Goal: Check status: Check status

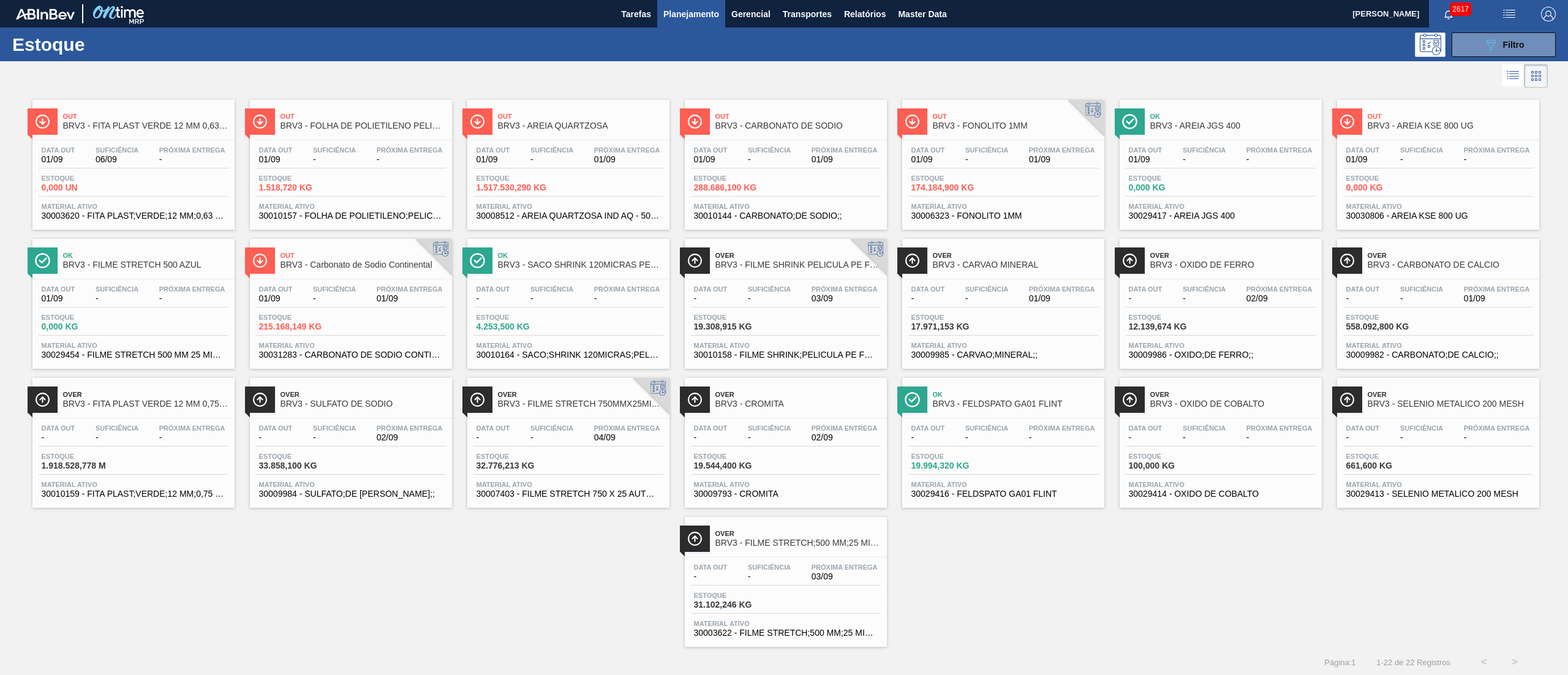
click at [540, 128] on span "BRV3 - AREIA QUARTZOSA" at bounding box center [580, 126] width 166 height 9
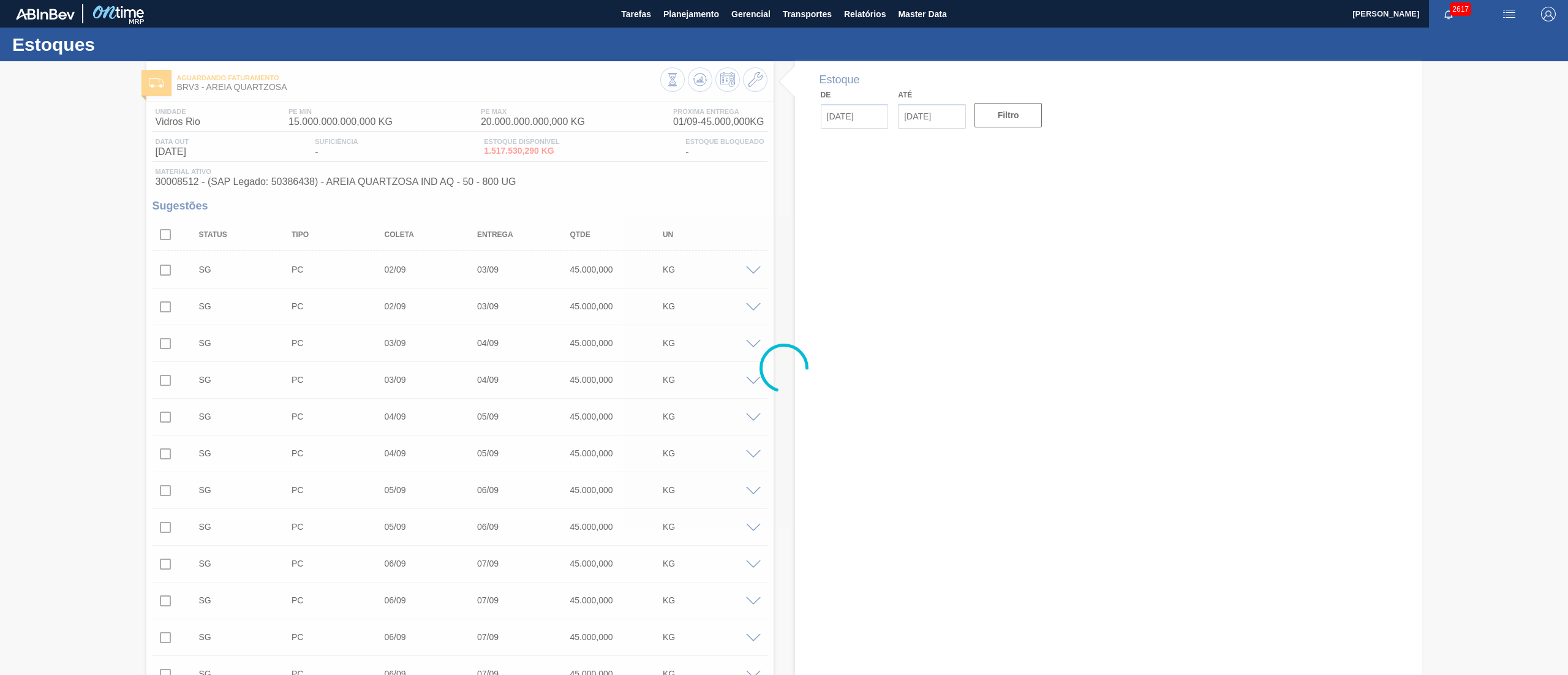
type input "[DATE]"
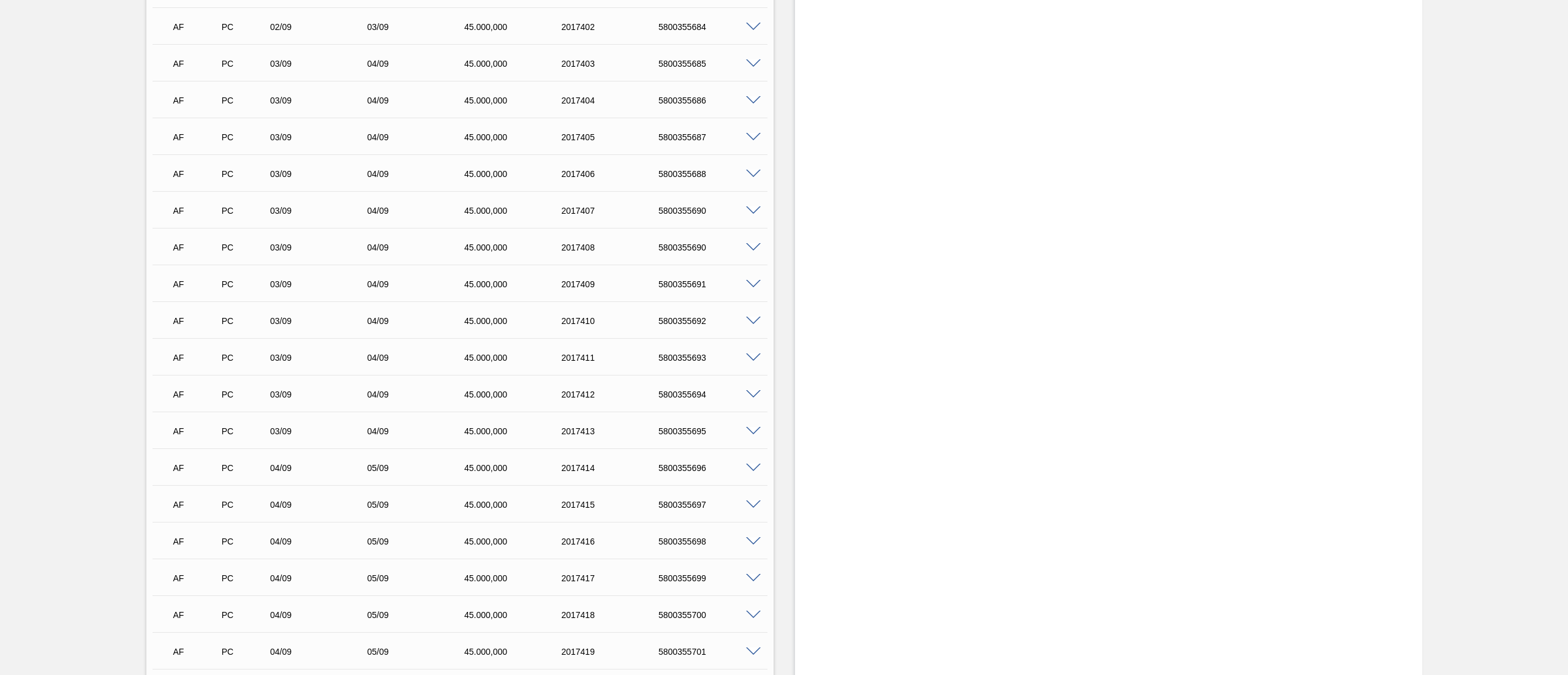
scroll to position [12987, 0]
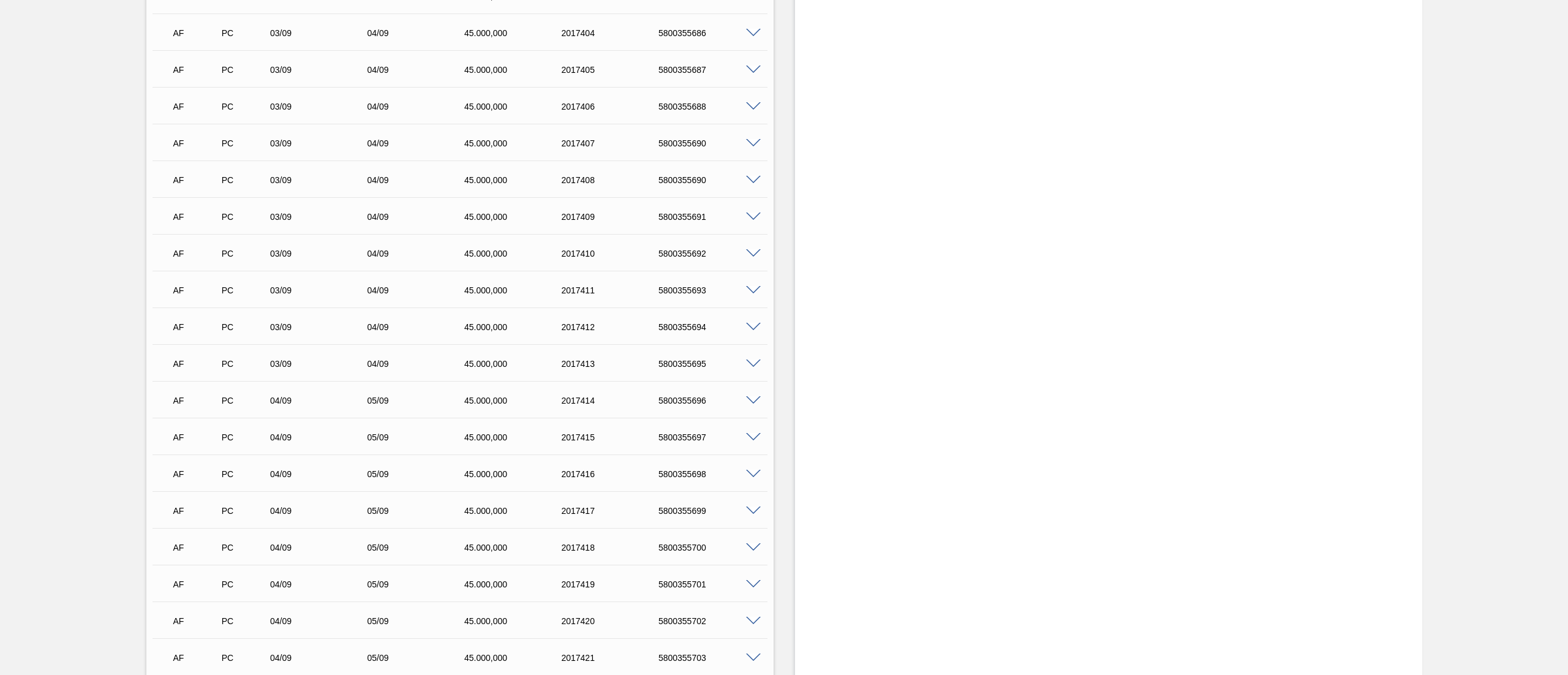
click at [670, 247] on div "AF PC 03/09 04/09 45.000,000 2017410 5800355692" at bounding box center [457, 252] width 583 height 24
copy div "5800355692"
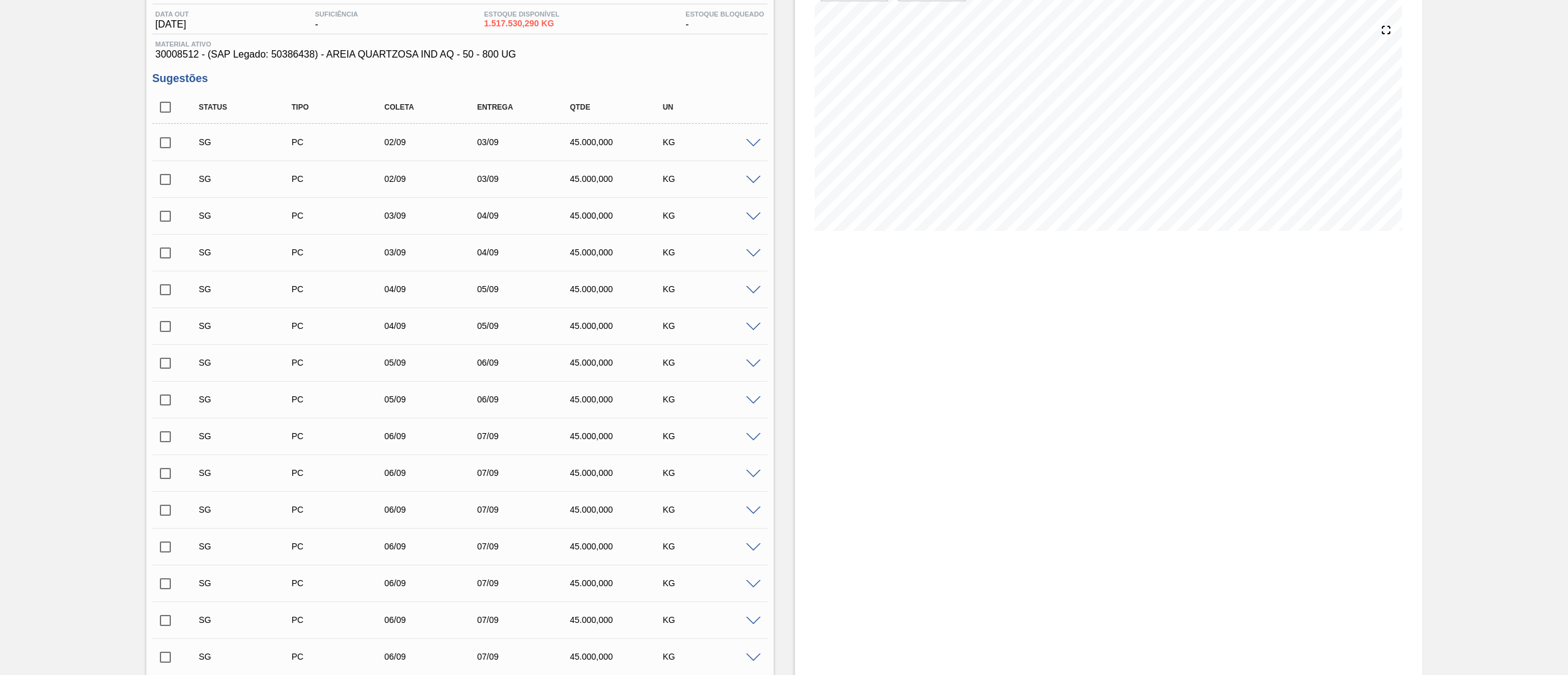
scroll to position [0, 0]
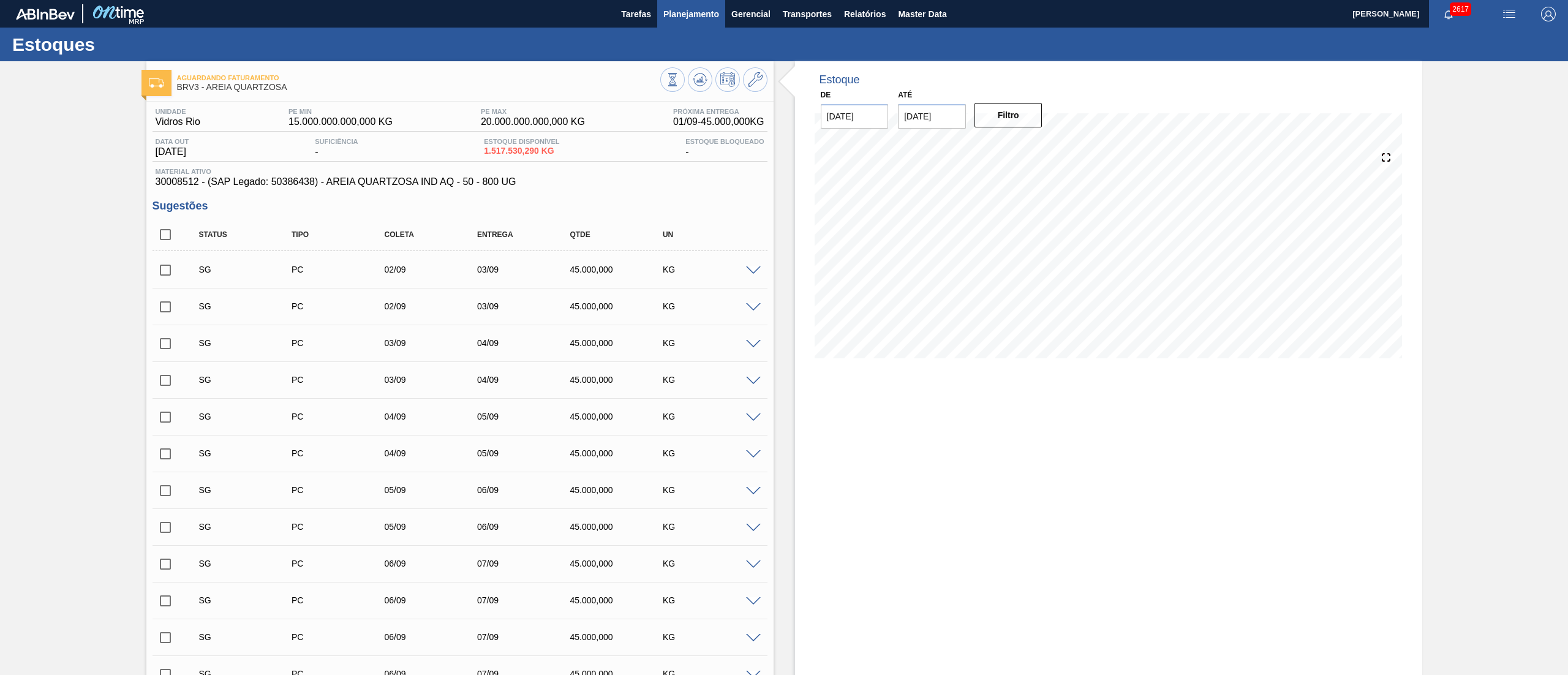
click at [679, 6] on span "Planejamento" at bounding box center [691, 14] width 56 height 14
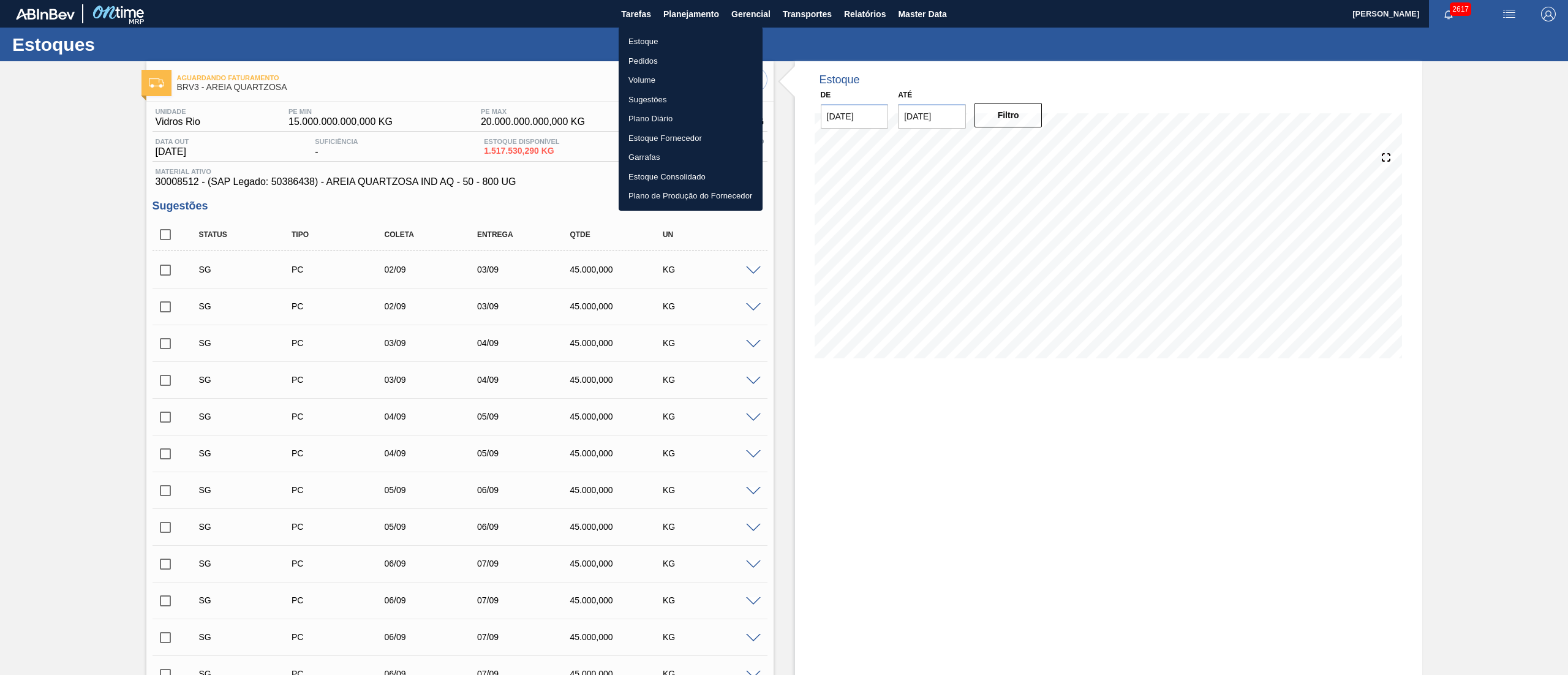
click at [644, 33] on li "Estoque" at bounding box center [690, 42] width 144 height 20
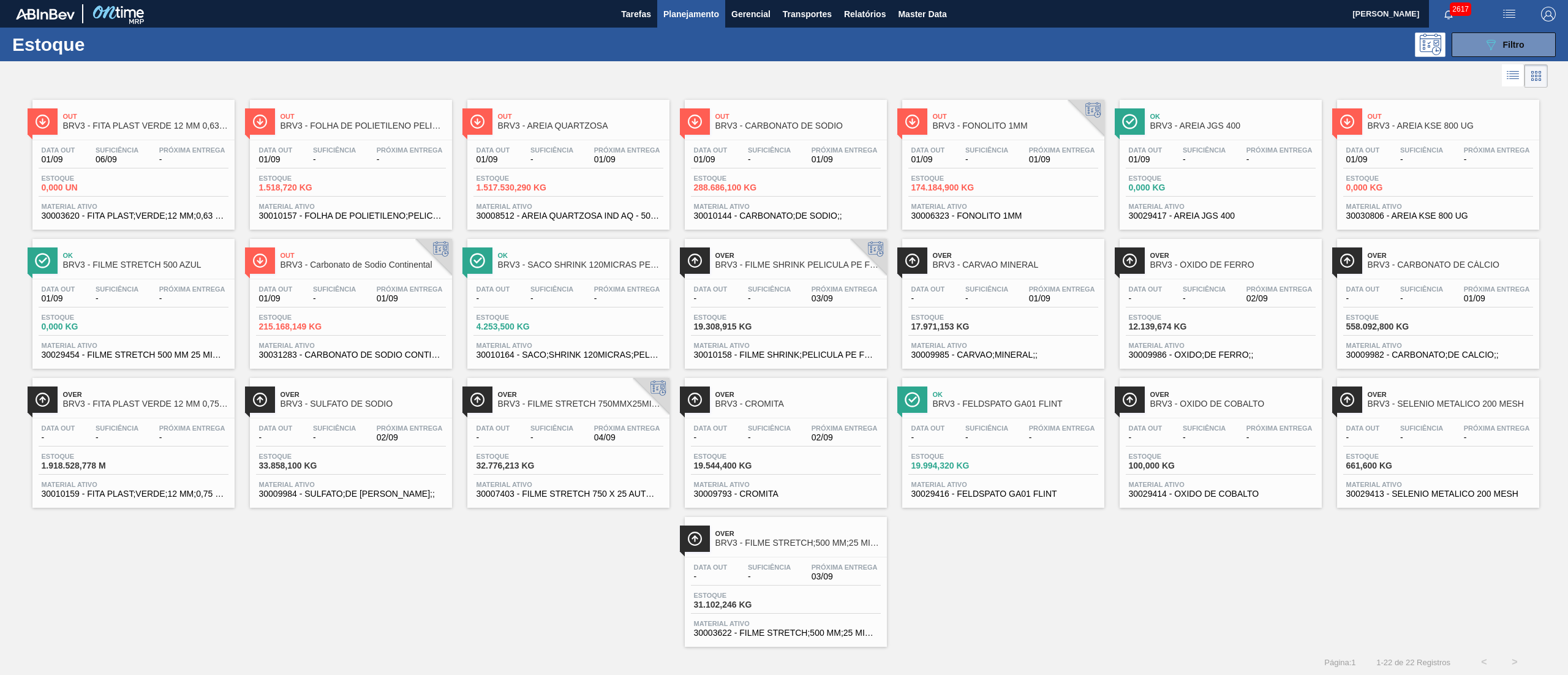
click at [1154, 359] on span "30009986 - OXIDO;DE FERRO;;" at bounding box center [1220, 355] width 184 height 9
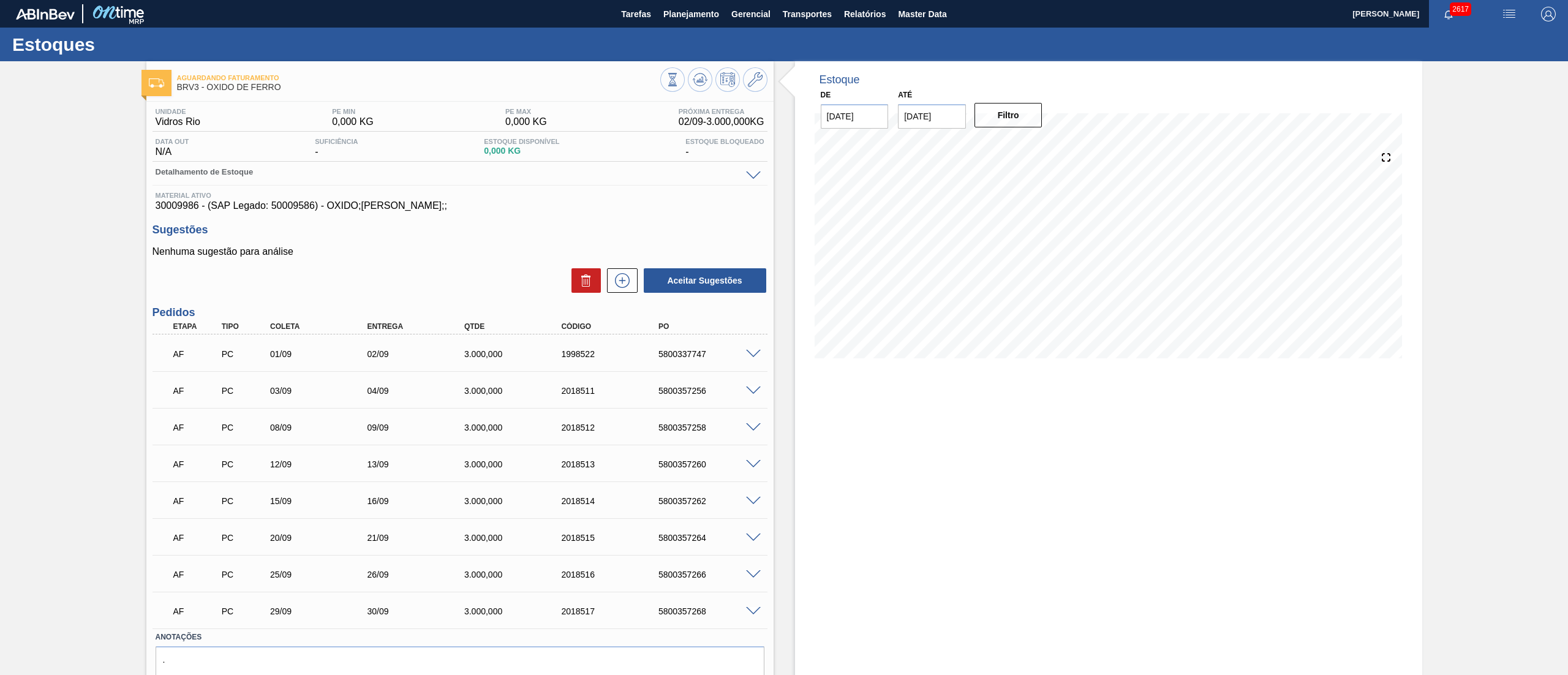
click at [183, 204] on span "30009986 - (SAP Legado: 50009586) - OXIDO;[PERSON_NAME];;" at bounding box center [460, 205] width 609 height 11
click at [183, 205] on span "30009986 - (SAP Legado: 50009586) - OXIDO;[PERSON_NAME];;" at bounding box center [460, 205] width 609 height 11
copy span "30009986"
click at [755, 352] on span at bounding box center [753, 354] width 14 height 9
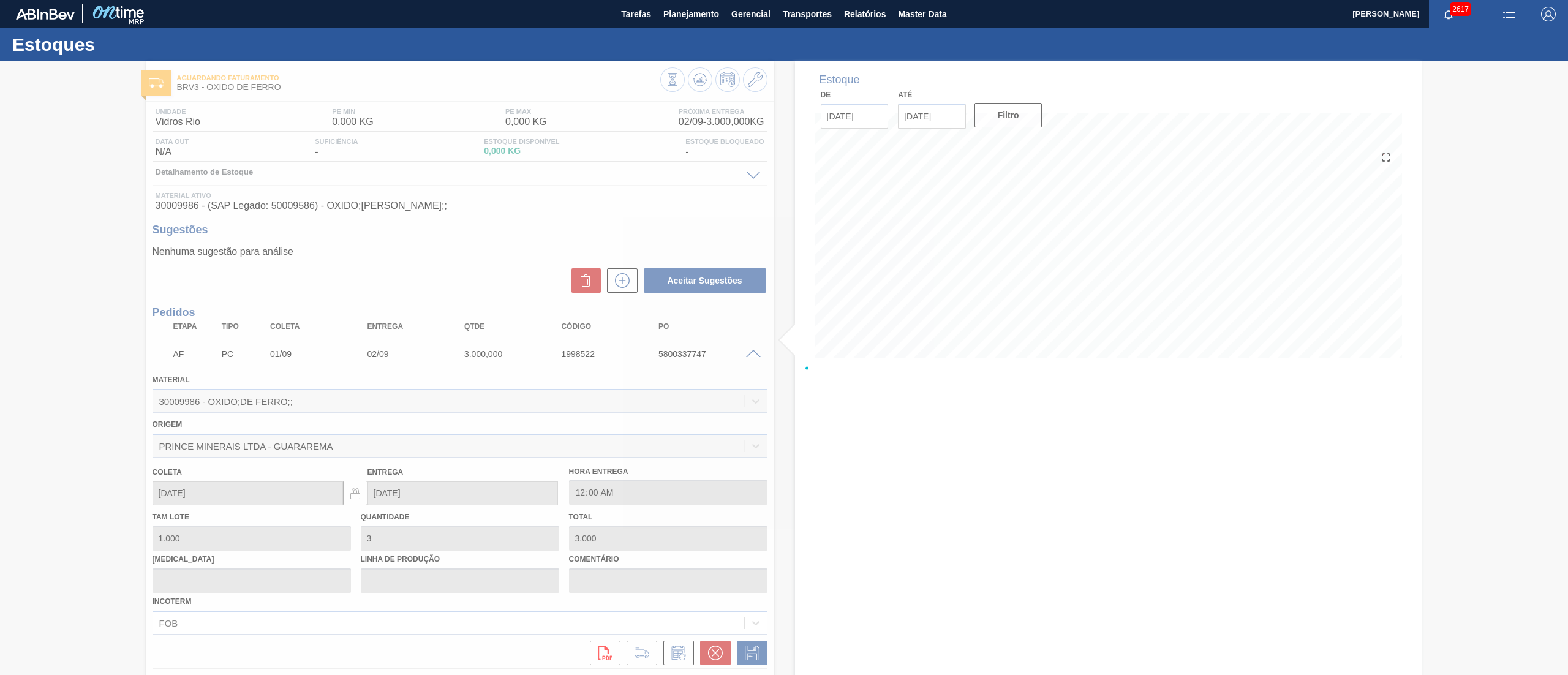
click at [762, 83] on div at bounding box center [784, 368] width 1568 height 613
click at [755, 81] on div at bounding box center [784, 368] width 1568 height 613
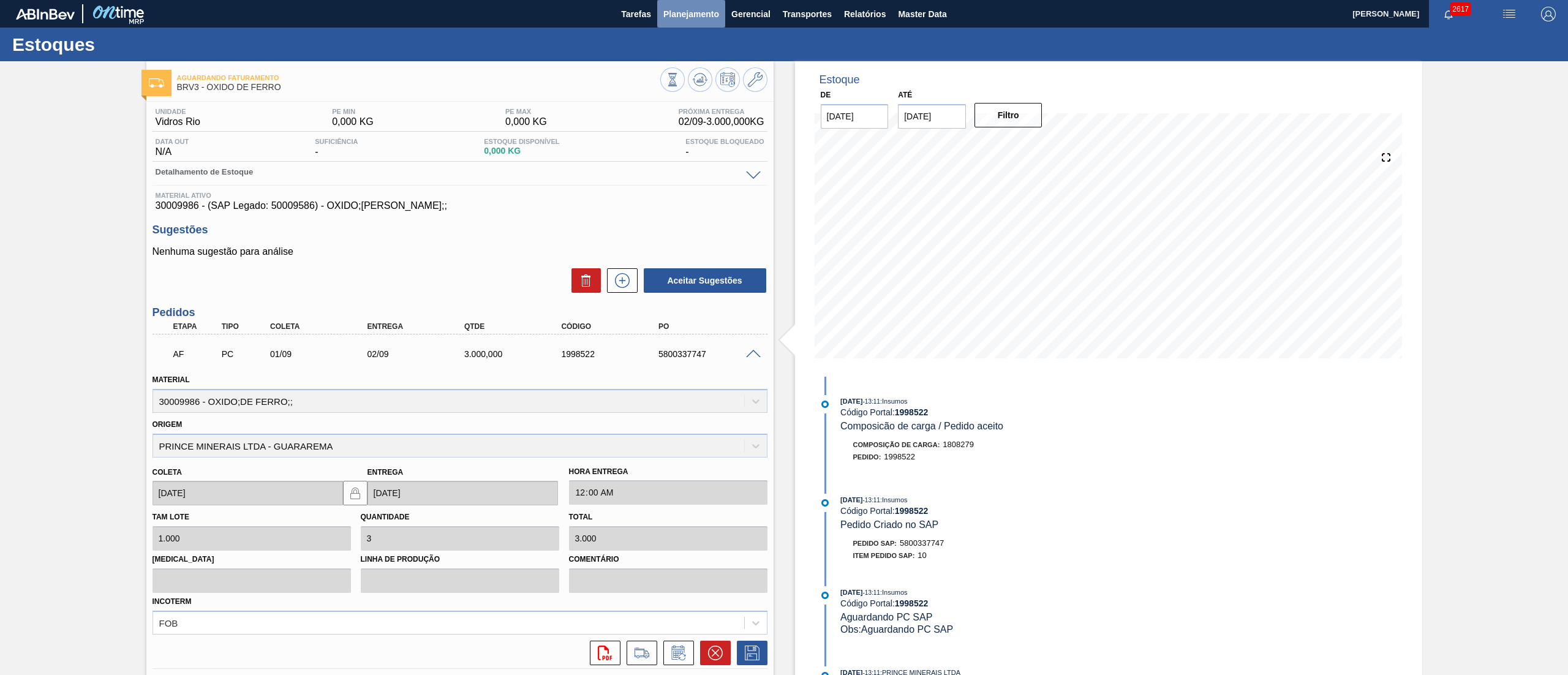
click at [681, 21] on span "Planejamento" at bounding box center [691, 14] width 56 height 14
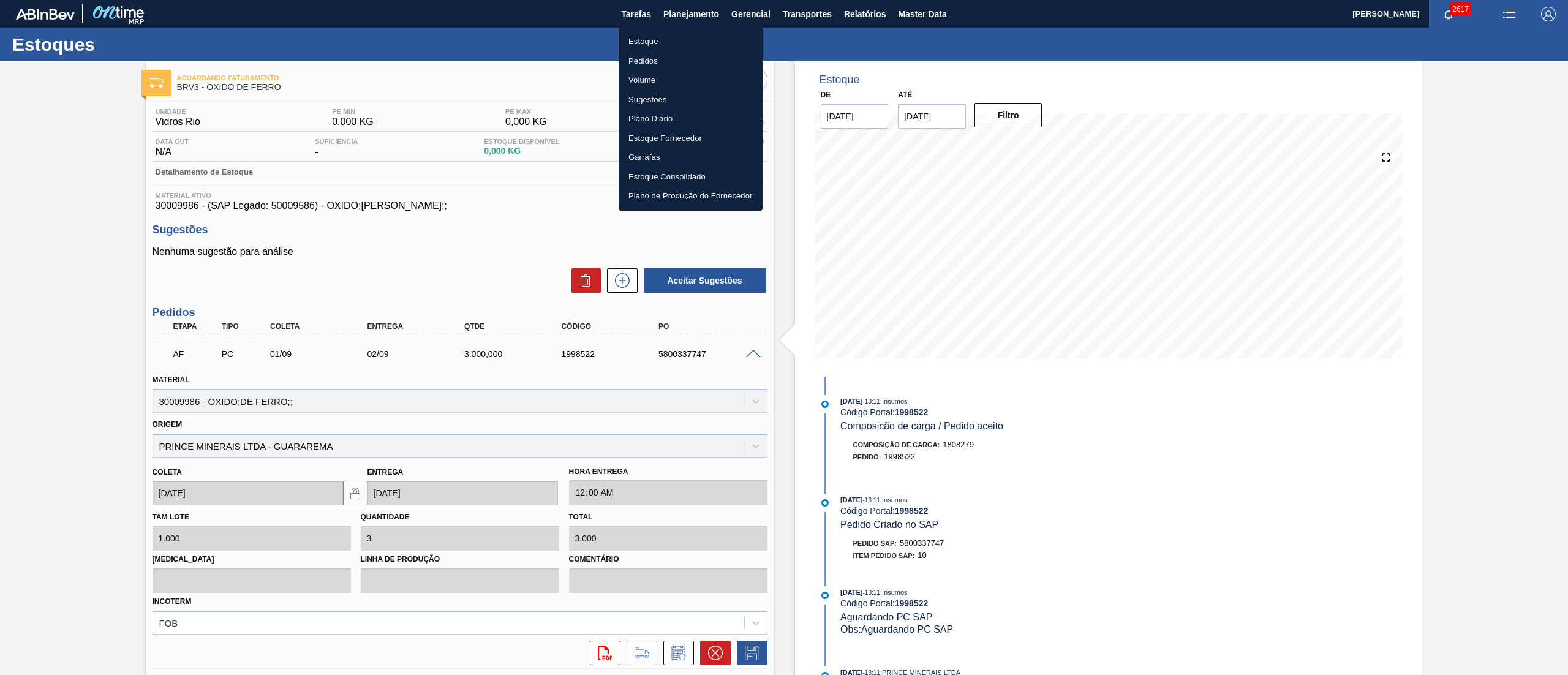
click at [679, 43] on li "Estoque" at bounding box center [690, 42] width 144 height 20
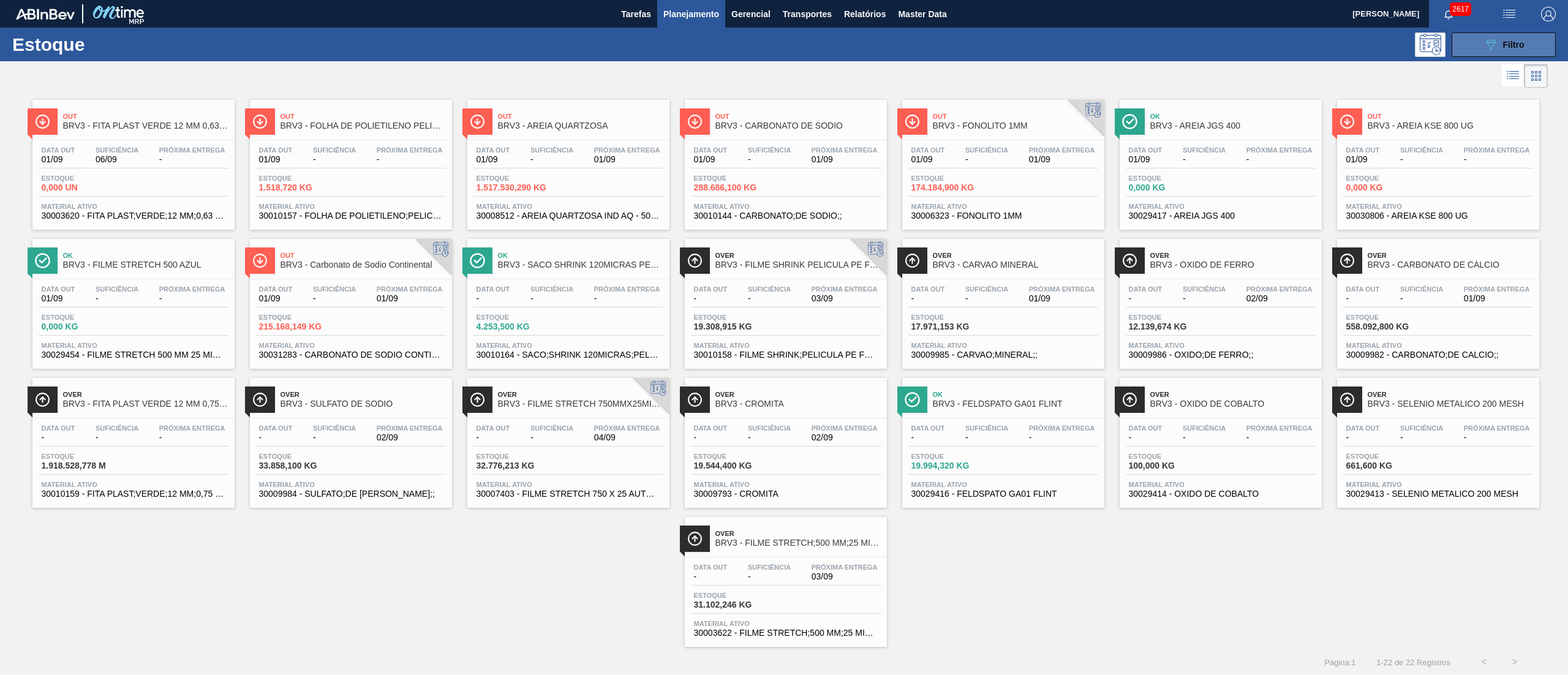
click at [1478, 37] on button "089F7B8B-B2A5-4AFE-B5C0-19BA573D28AC Filtro" at bounding box center [1503, 44] width 104 height 24
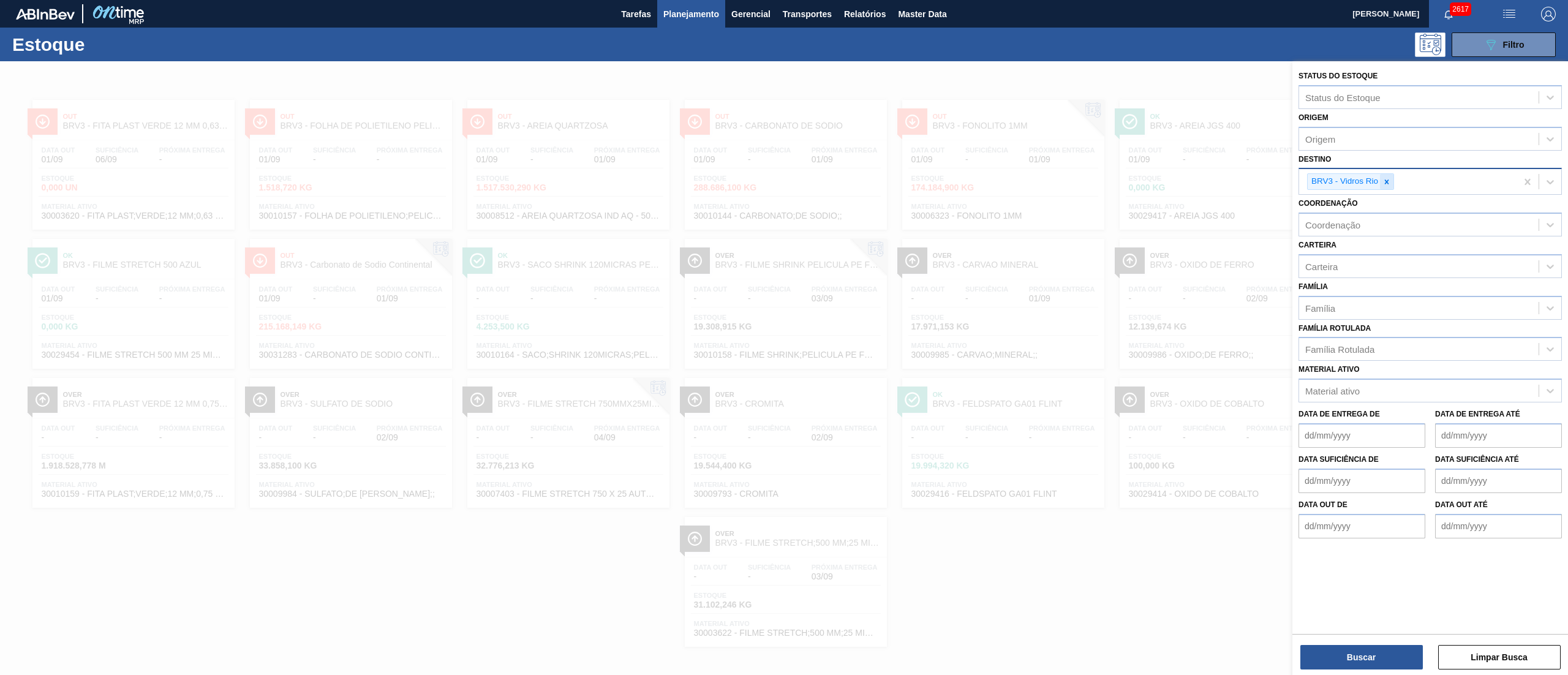
click at [1390, 187] on div at bounding box center [1386, 181] width 14 height 15
type input "brv4"
click at [1367, 207] on div "BRV4 - Latas Minas" at bounding box center [1430, 210] width 263 height 23
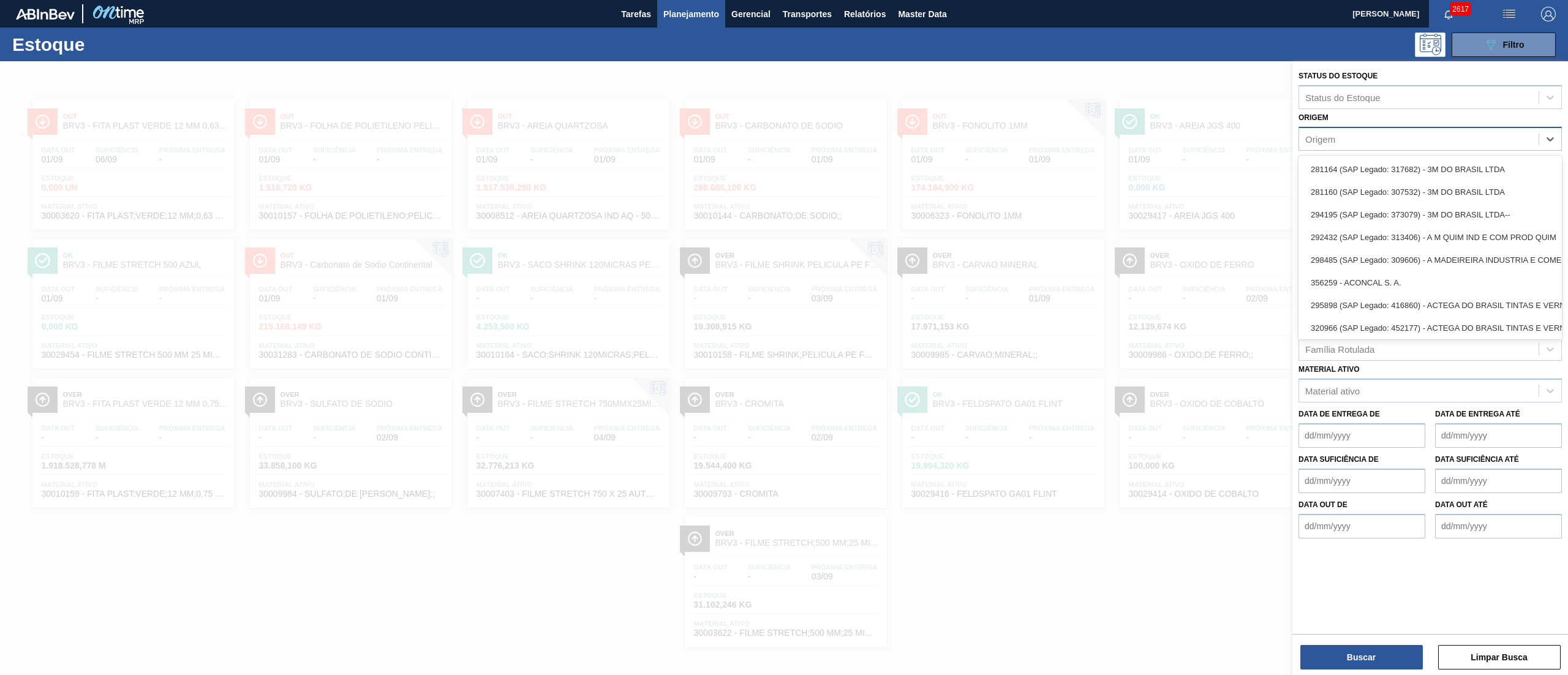
click at [1338, 144] on div "Origem" at bounding box center [1418, 138] width 240 height 18
type input "valfi"
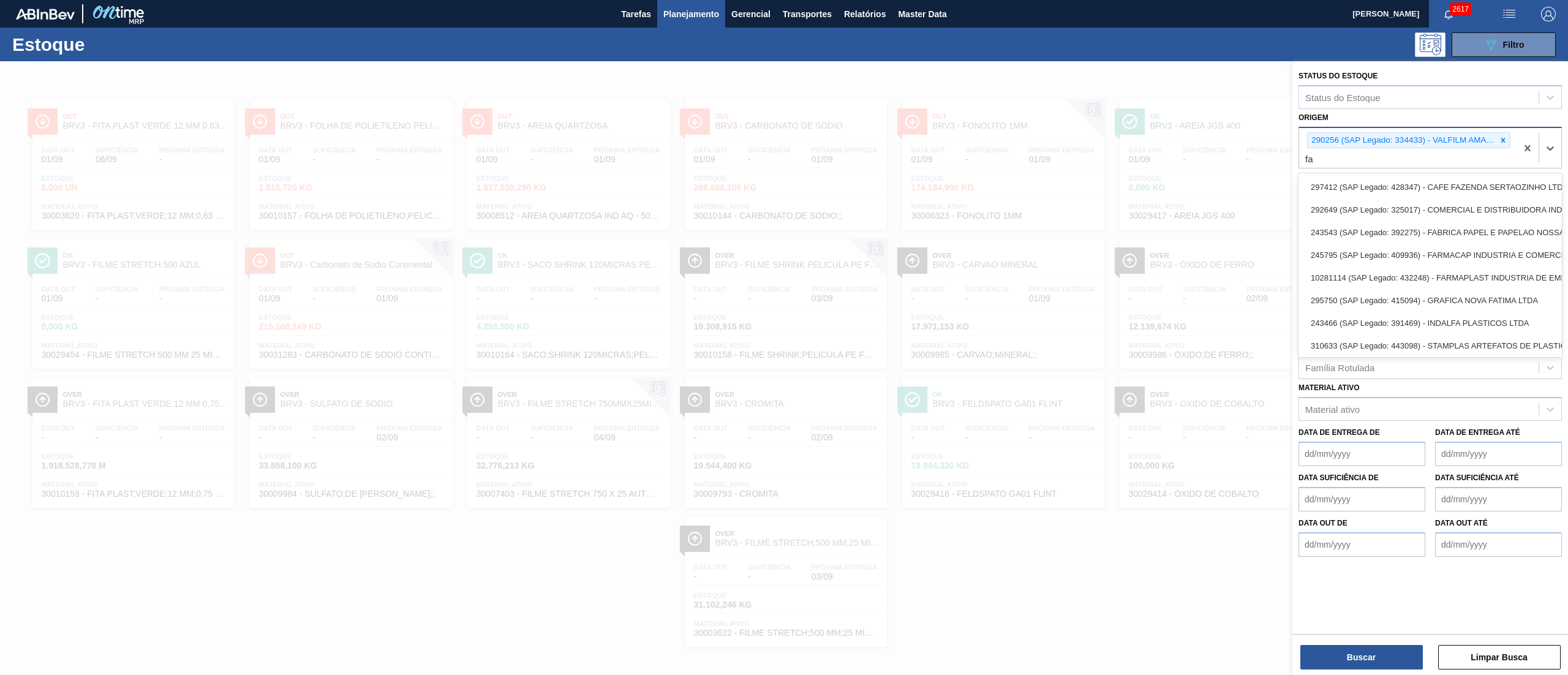
type input "f"
type input "valf"
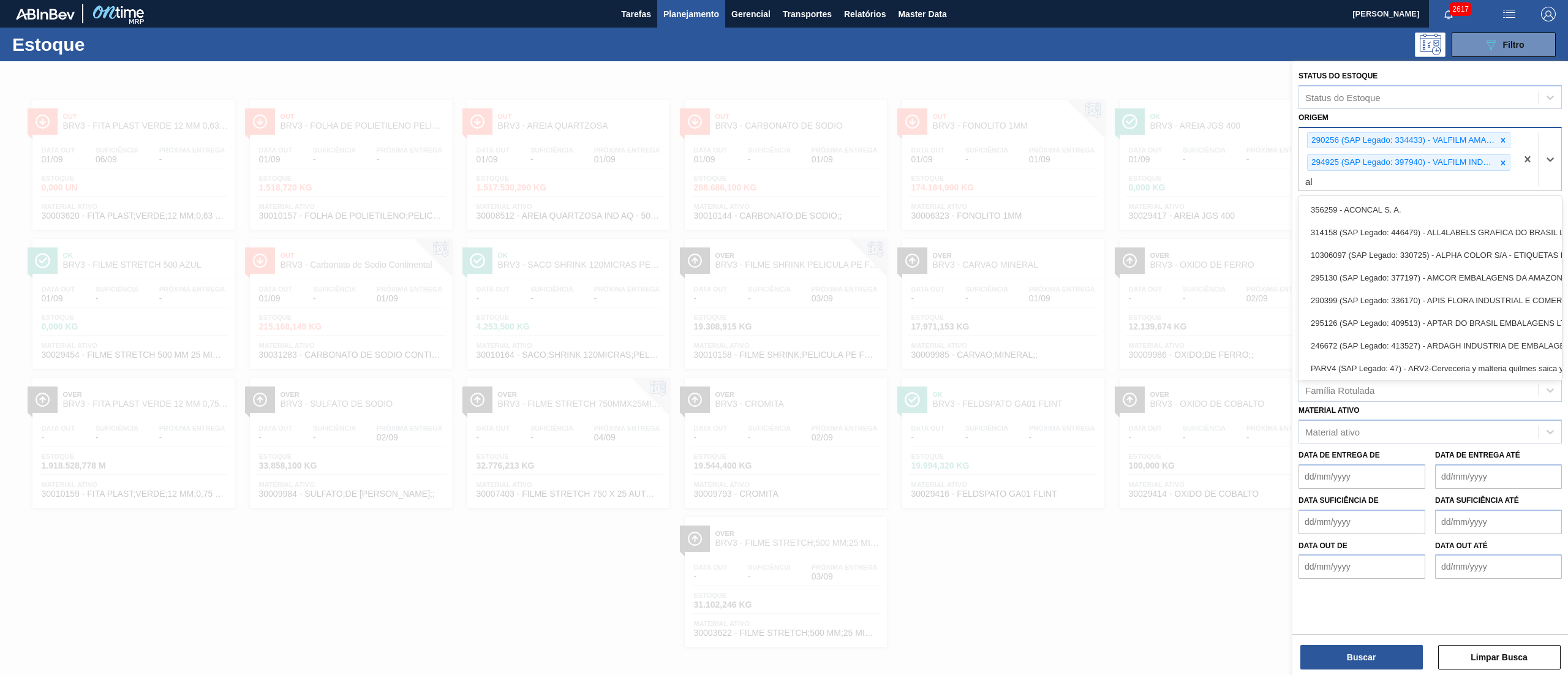
type input "a"
type input "valf"
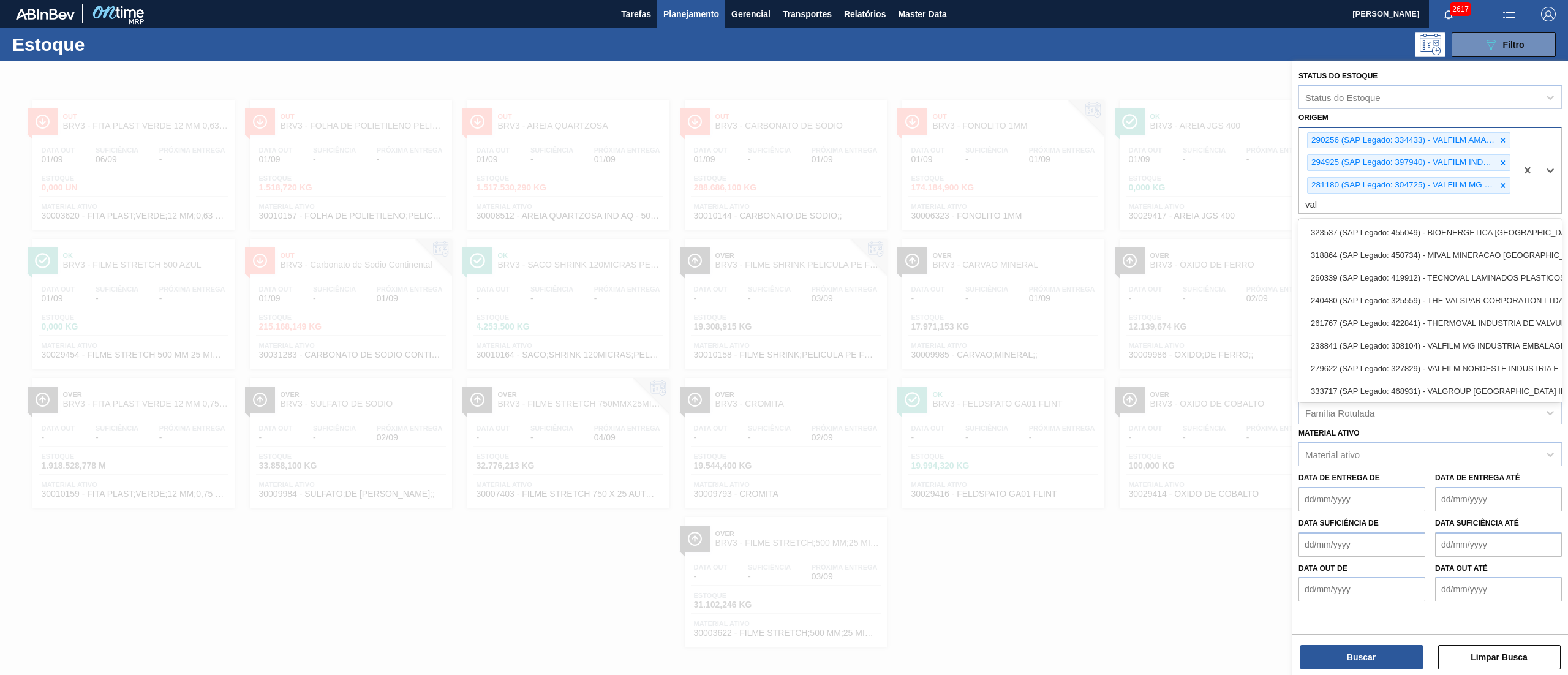
type input "valf"
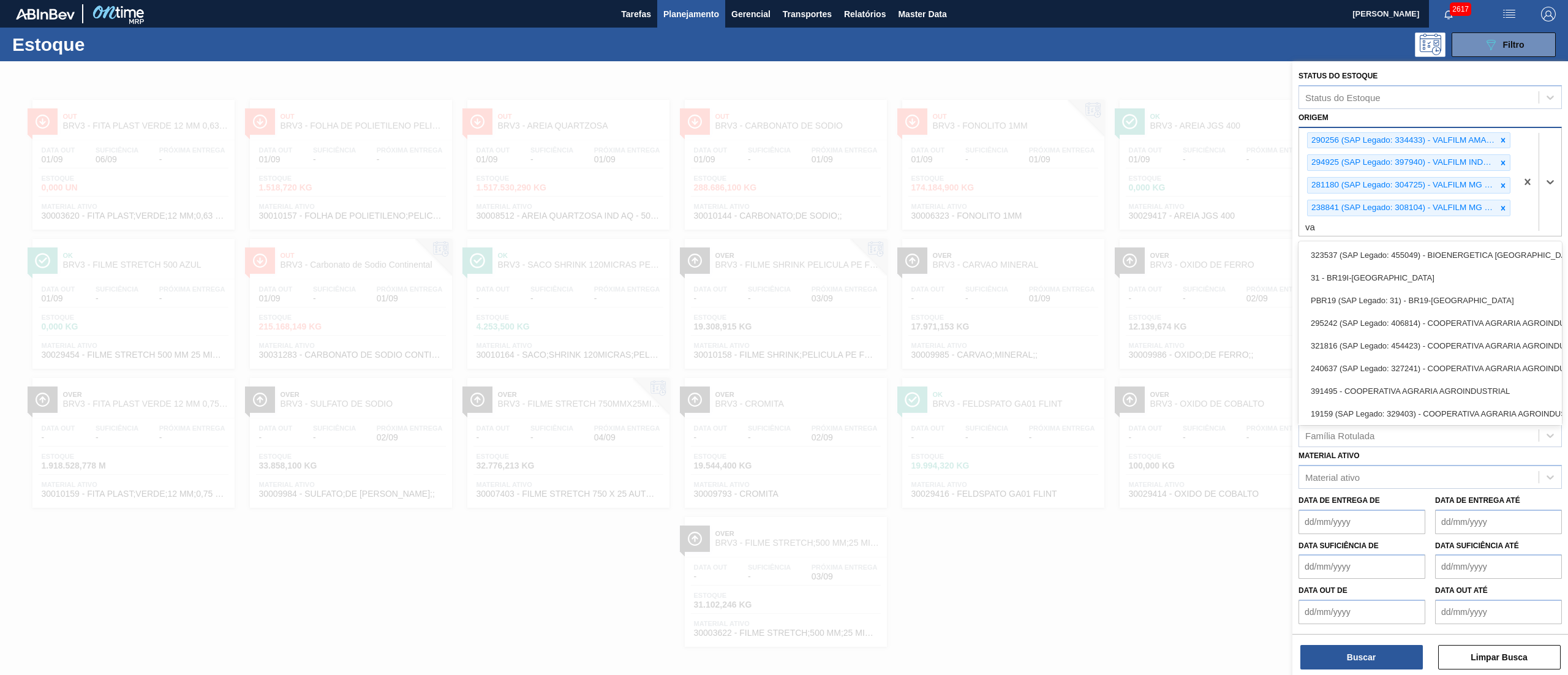
type input "val"
type input "valf"
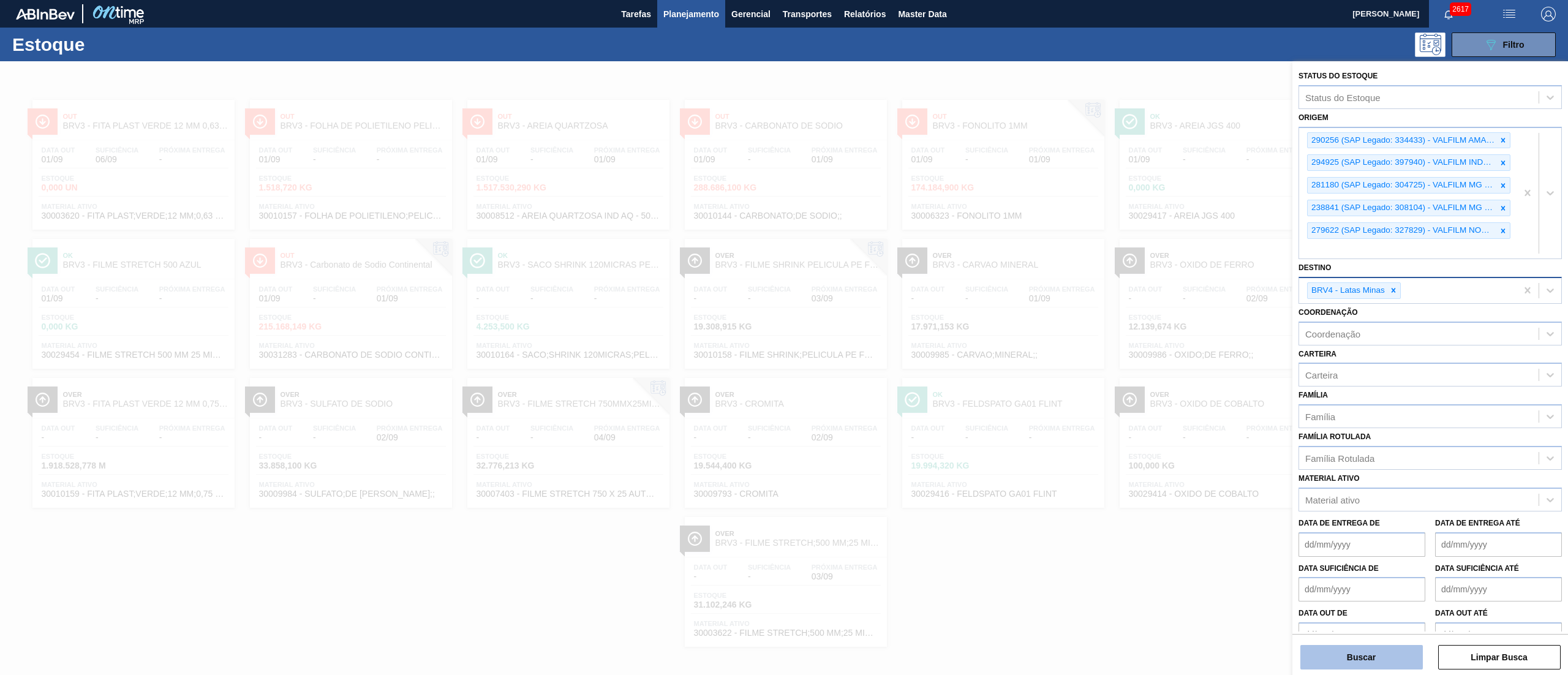
click at [1365, 663] on button "Buscar" at bounding box center [1361, 657] width 122 height 24
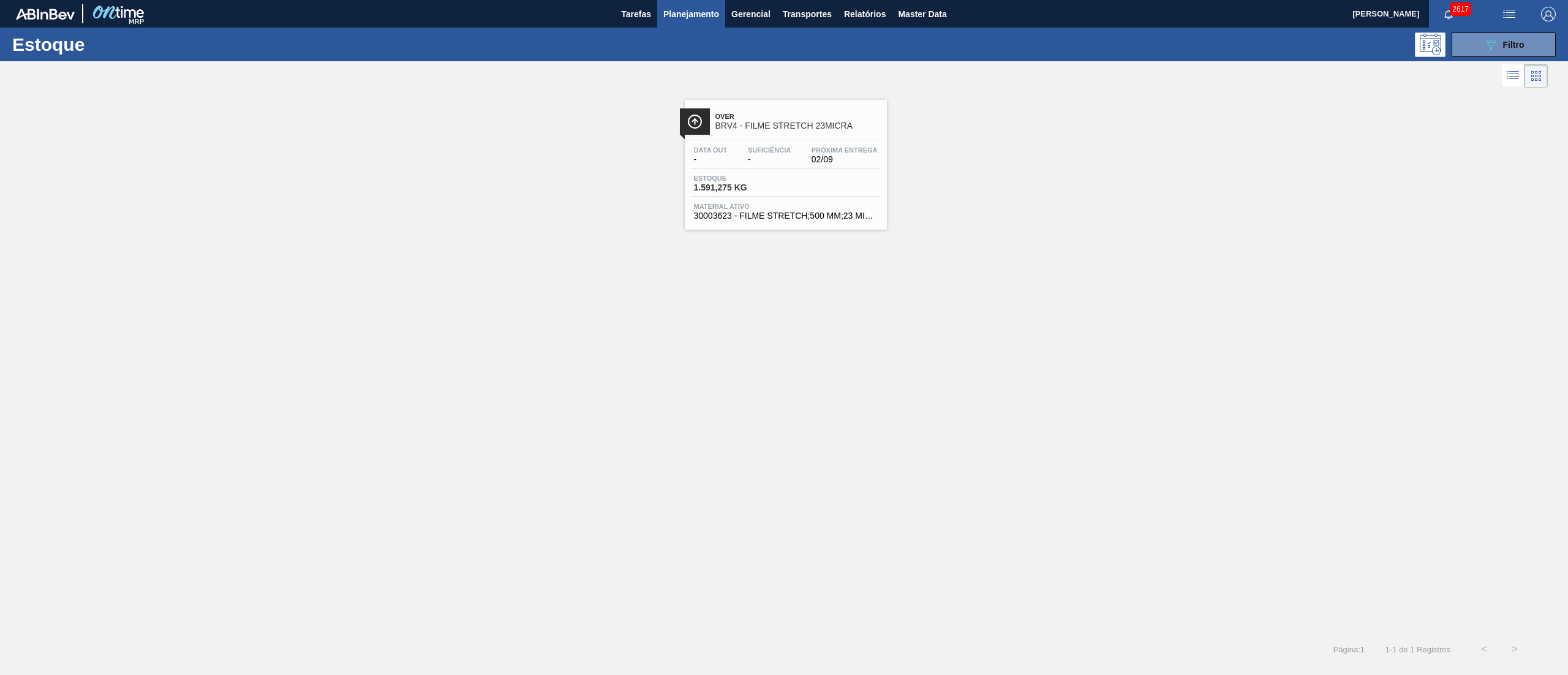
click at [623, 276] on div "Over BRV4 - FILME STRETCH 23MICRA Data out - Suficiência - Próxima Entrega 02/0…" at bounding box center [784, 362] width 1568 height 543
click at [689, 200] on div "Data out - Suficiência - Próxima Entrega 02/09 Estoque 1.591,275 KG Material at…" at bounding box center [785, 182] width 202 height 83
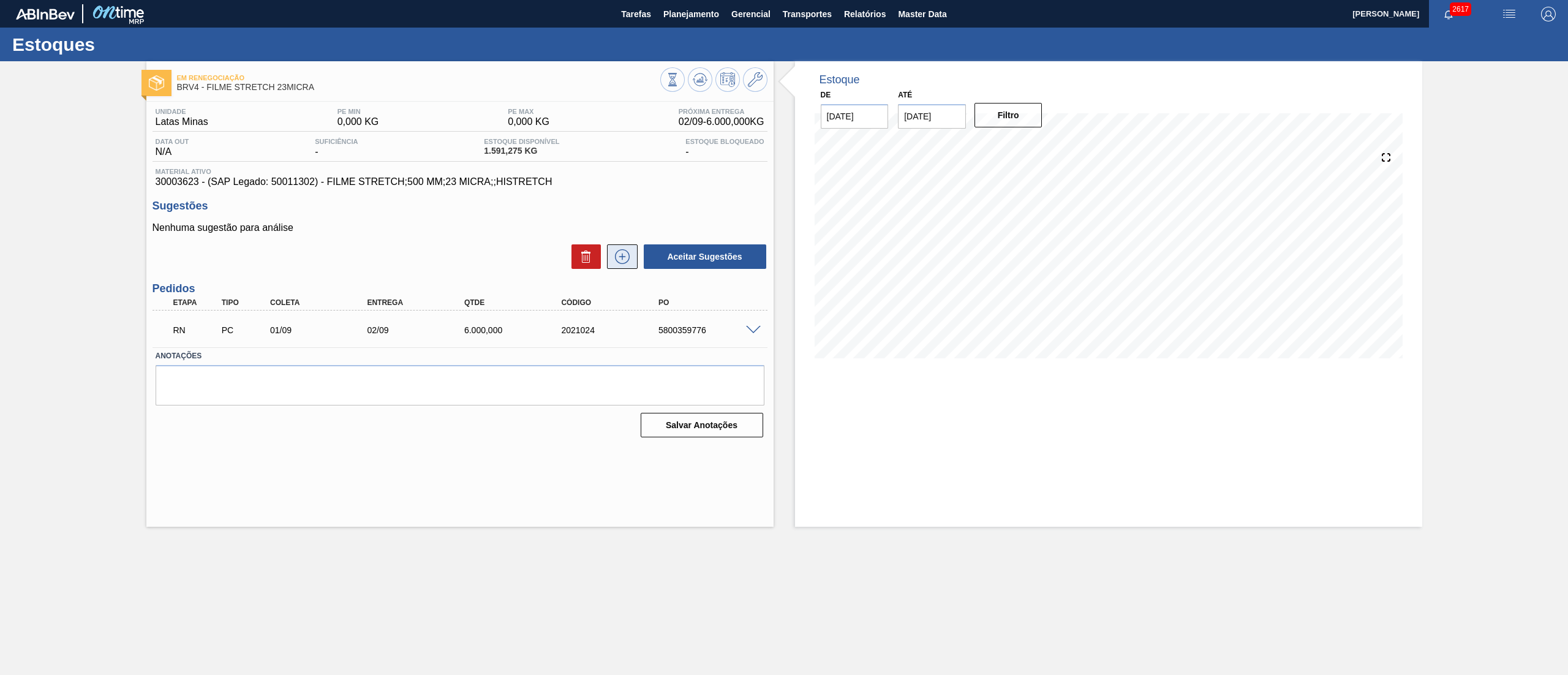
click at [623, 251] on icon at bounding box center [622, 256] width 14 height 14
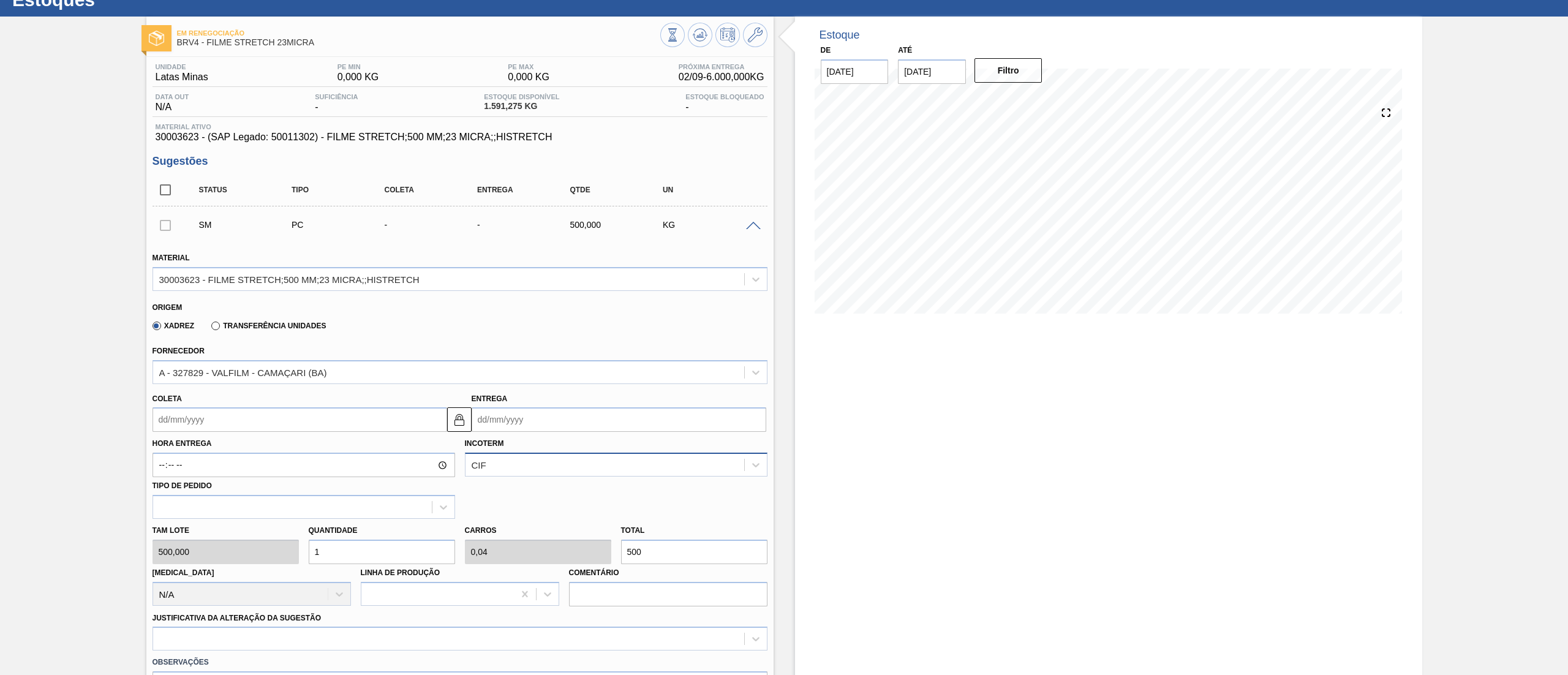
scroll to position [49, 0]
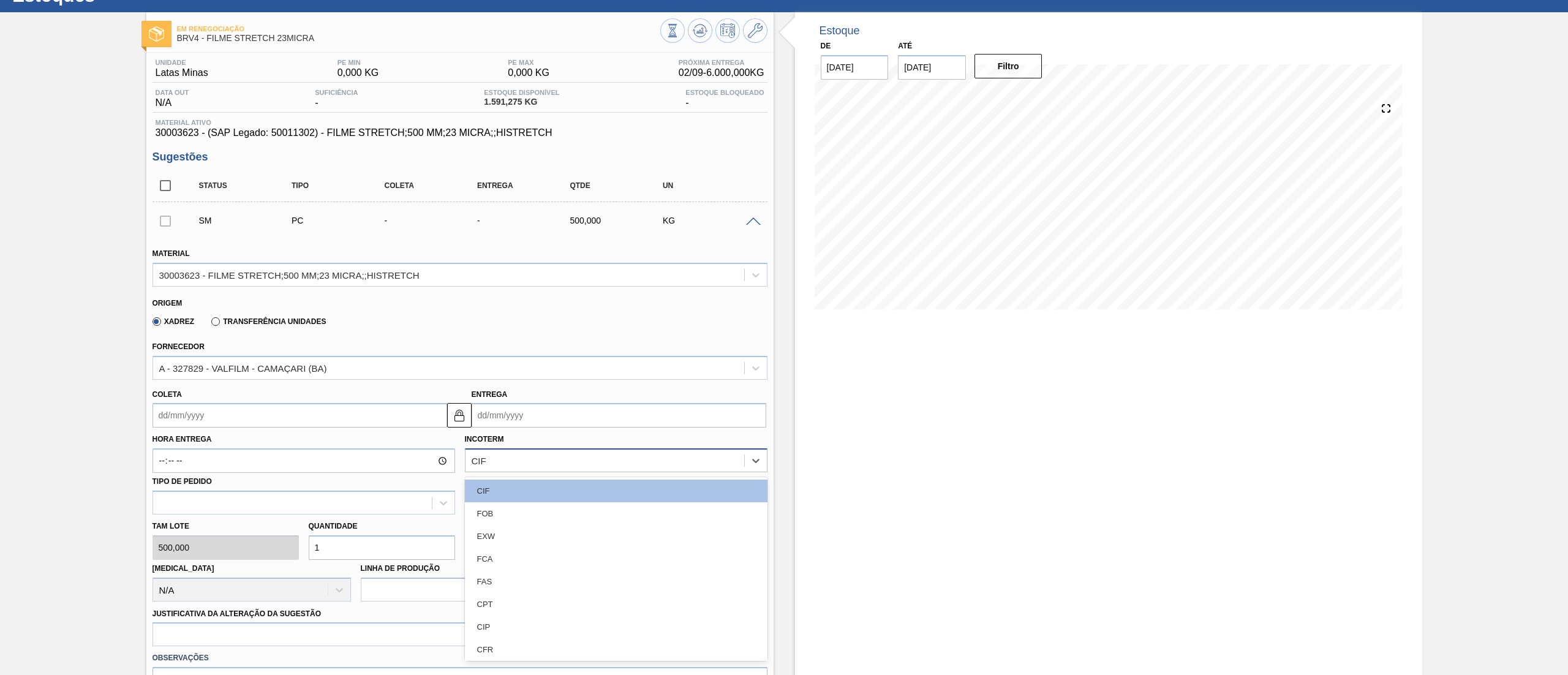
click at [679, 450] on div "CIF" at bounding box center [616, 460] width 302 height 24
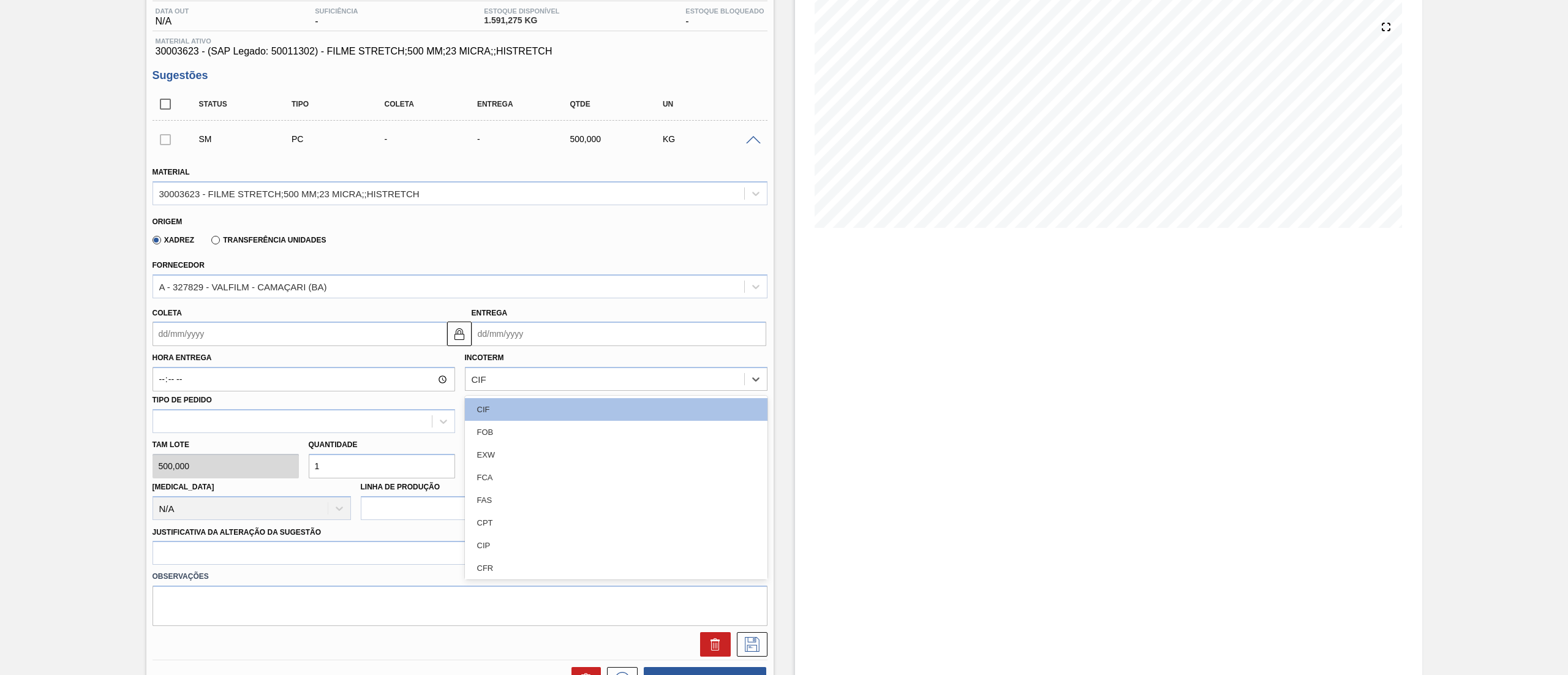
click at [153, 404] on div "Material 30003623 - FILME STRETCH;500 MM;23 MICRA;;HISTRETCH Origem Xadrez Tran…" at bounding box center [460, 405] width 614 height 502
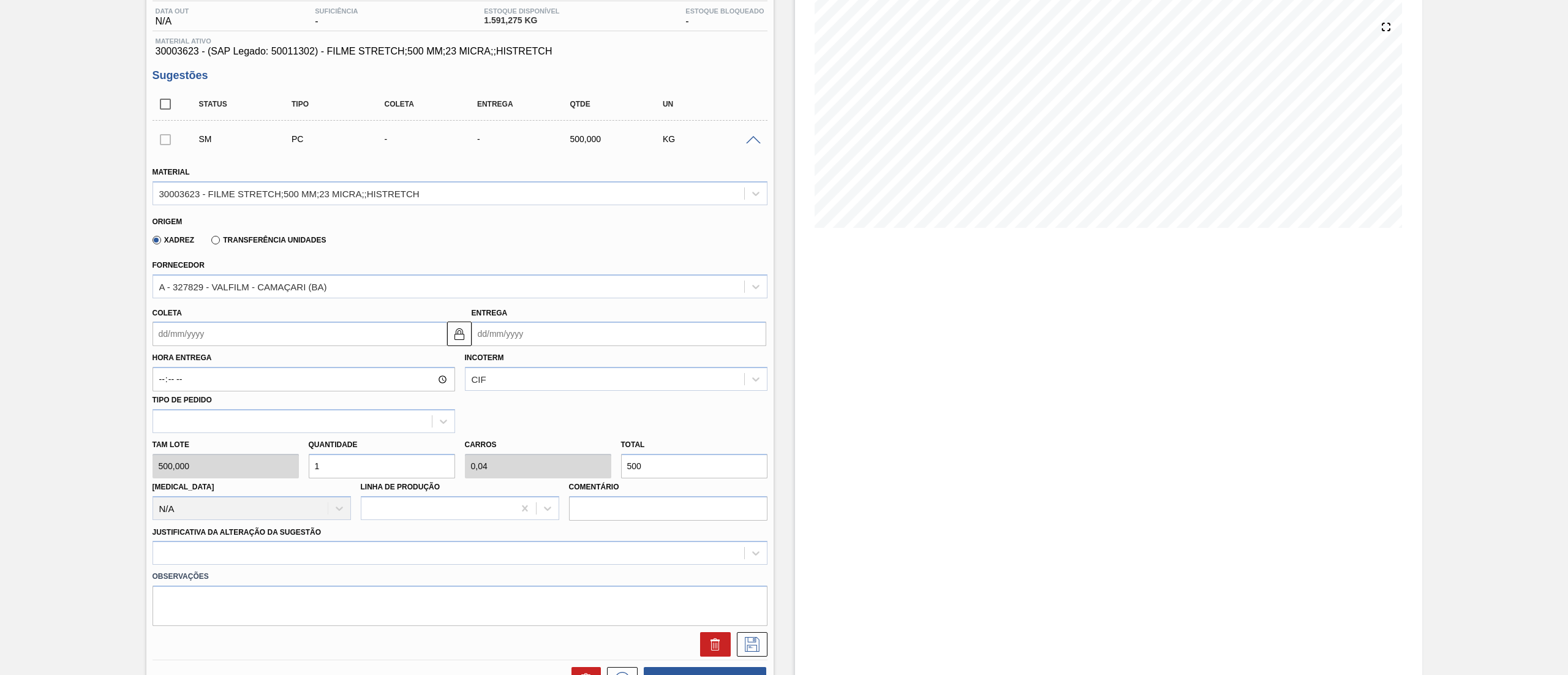
scroll to position [325, 0]
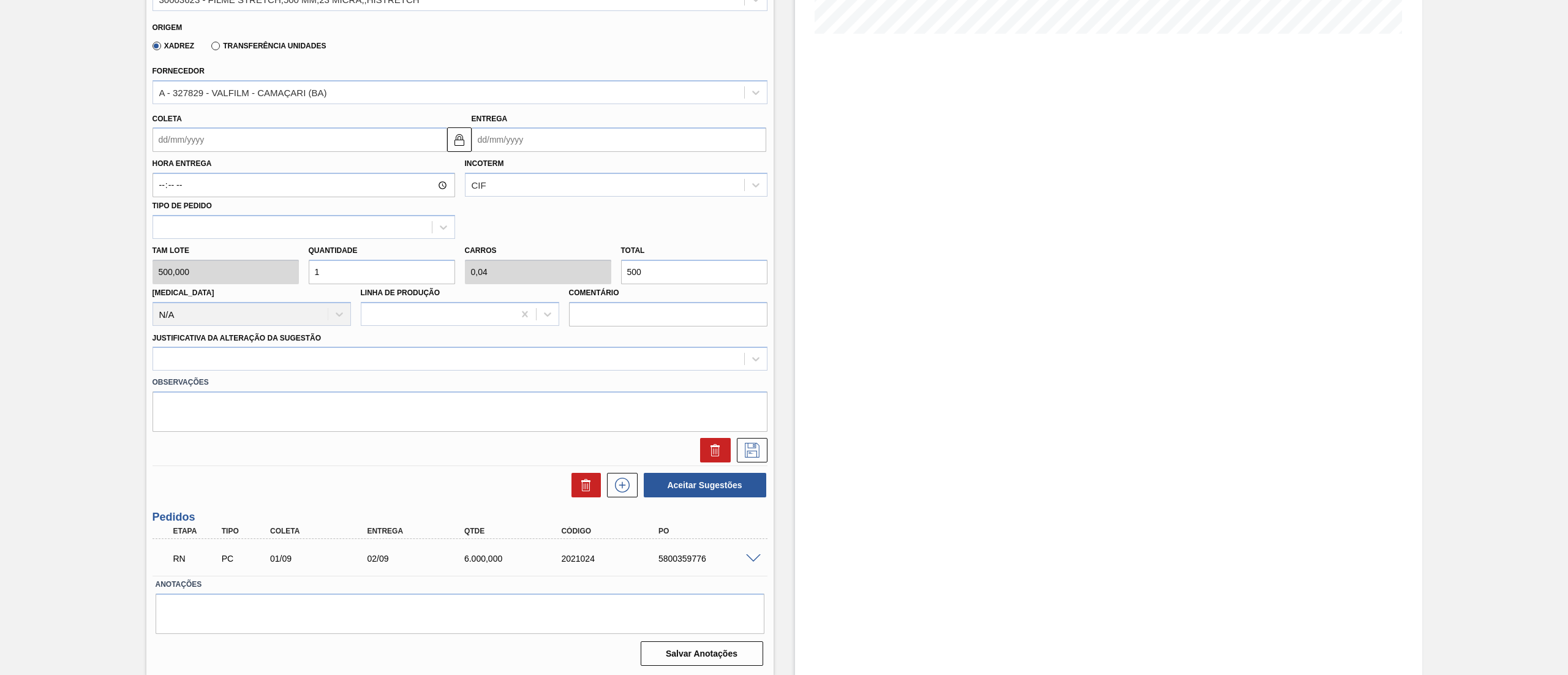
click at [750, 556] on span at bounding box center [753, 558] width 14 height 9
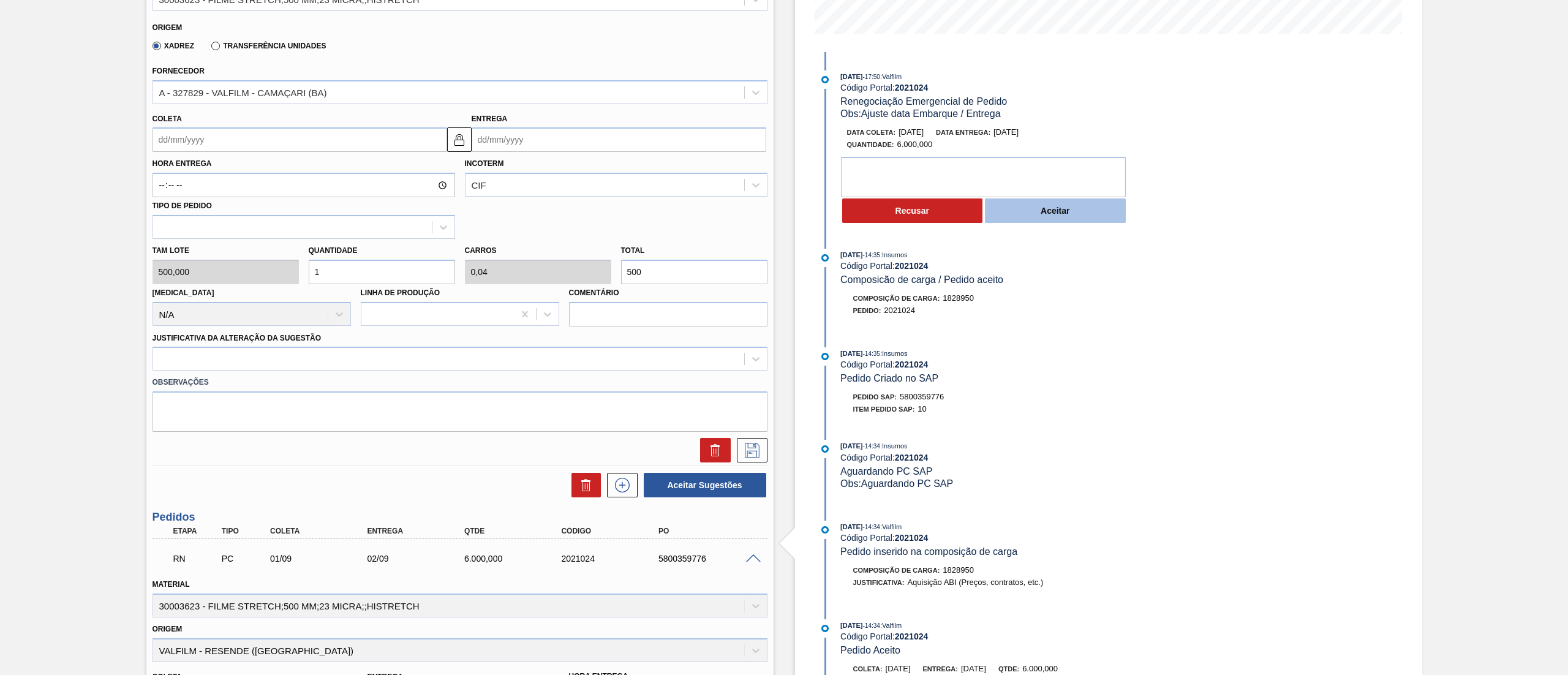
click at [1068, 200] on button "Aceitar" at bounding box center [1055, 210] width 141 height 24
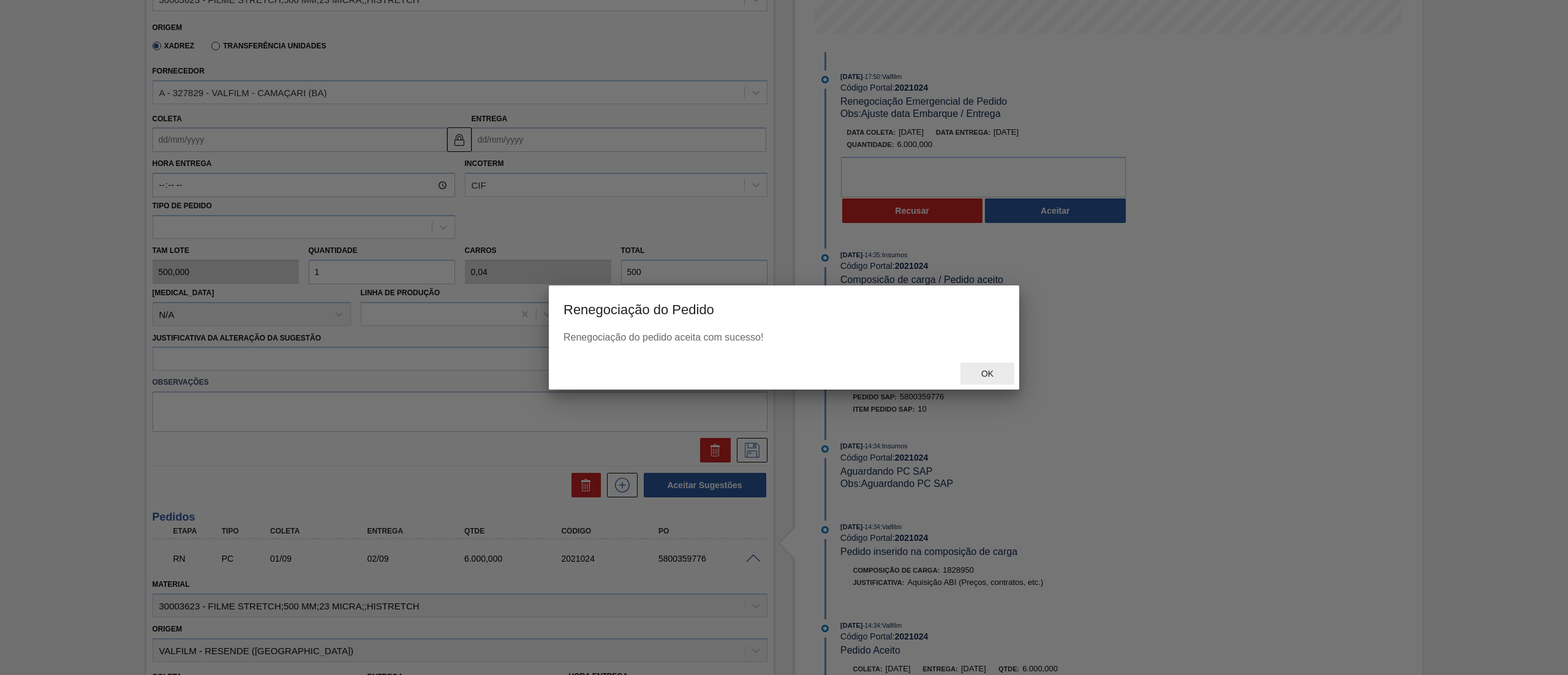
click at [974, 368] on span "Ok" at bounding box center [986, 373] width 32 height 10
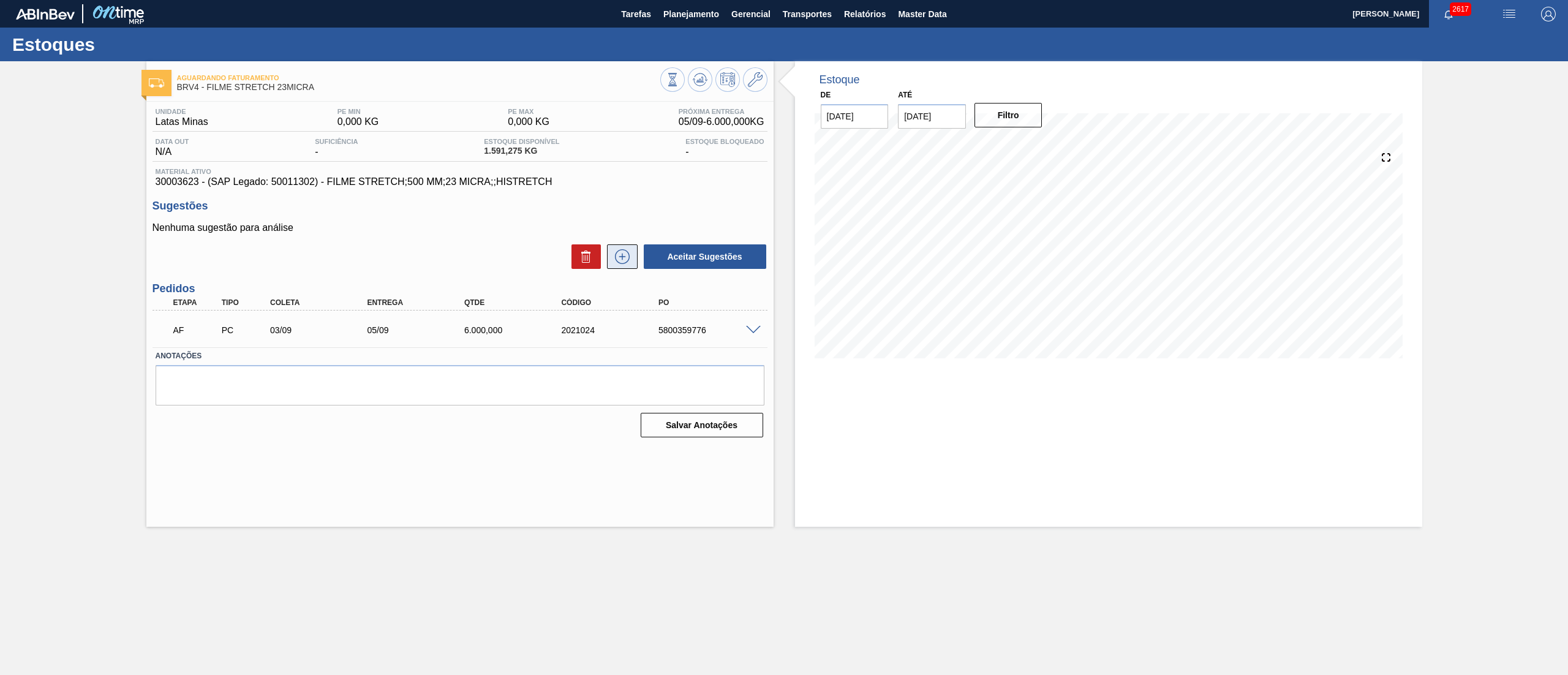
click at [618, 251] on icon at bounding box center [622, 256] width 20 height 14
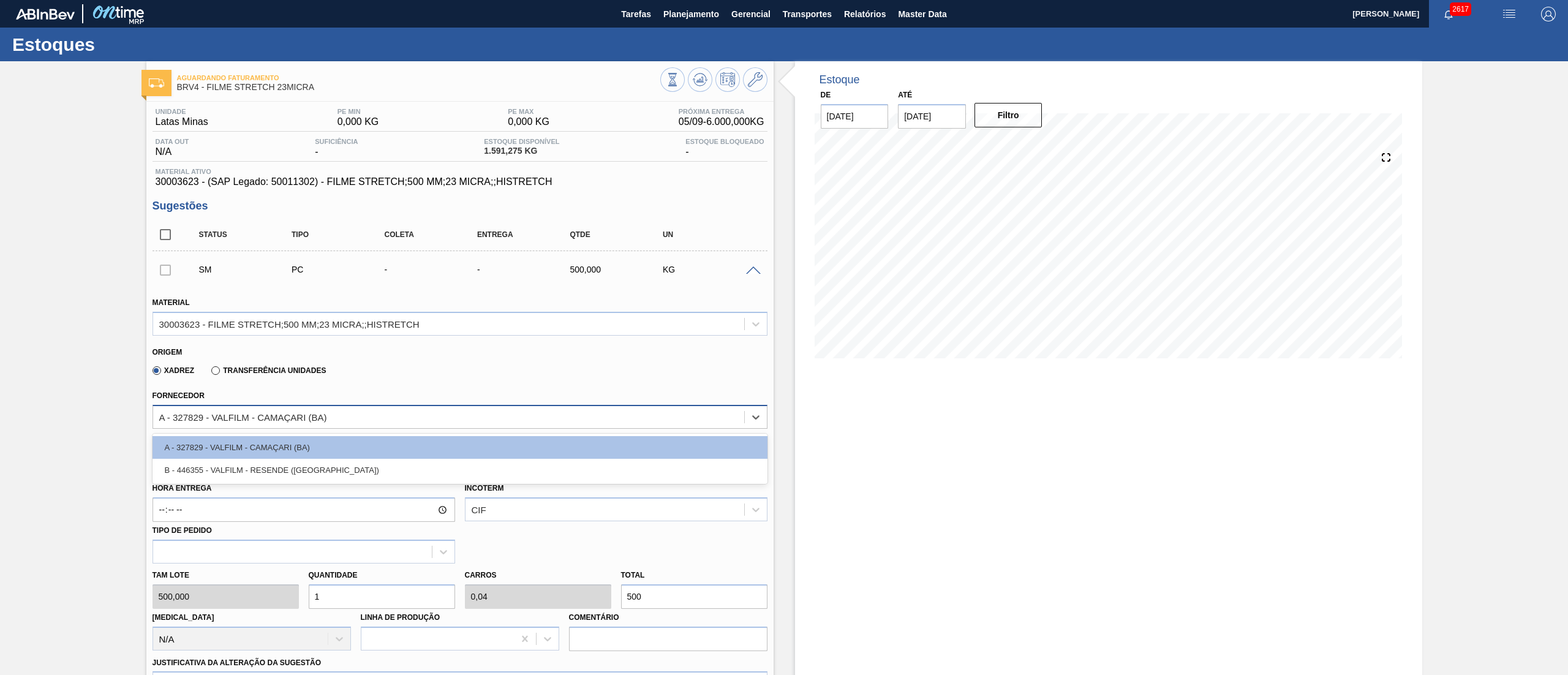
click at [530, 416] on div "A - 327829 - VALFILM - CAMAÇARI (BA)" at bounding box center [448, 417] width 591 height 18
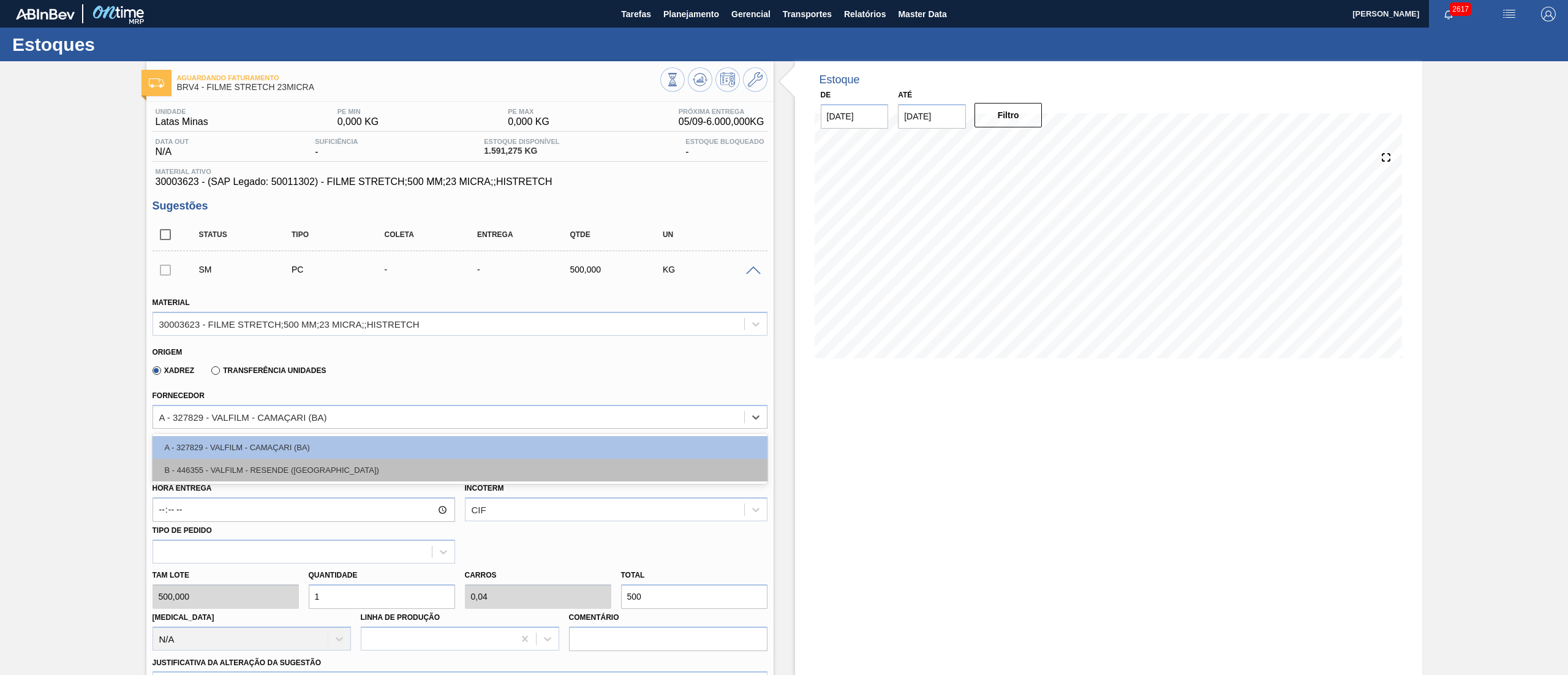
click at [314, 469] on div "B - 446355 - VALFILM - RESENDE (RJ)" at bounding box center [460, 470] width 614 height 23
type input "1.000,000"
type input "0,5"
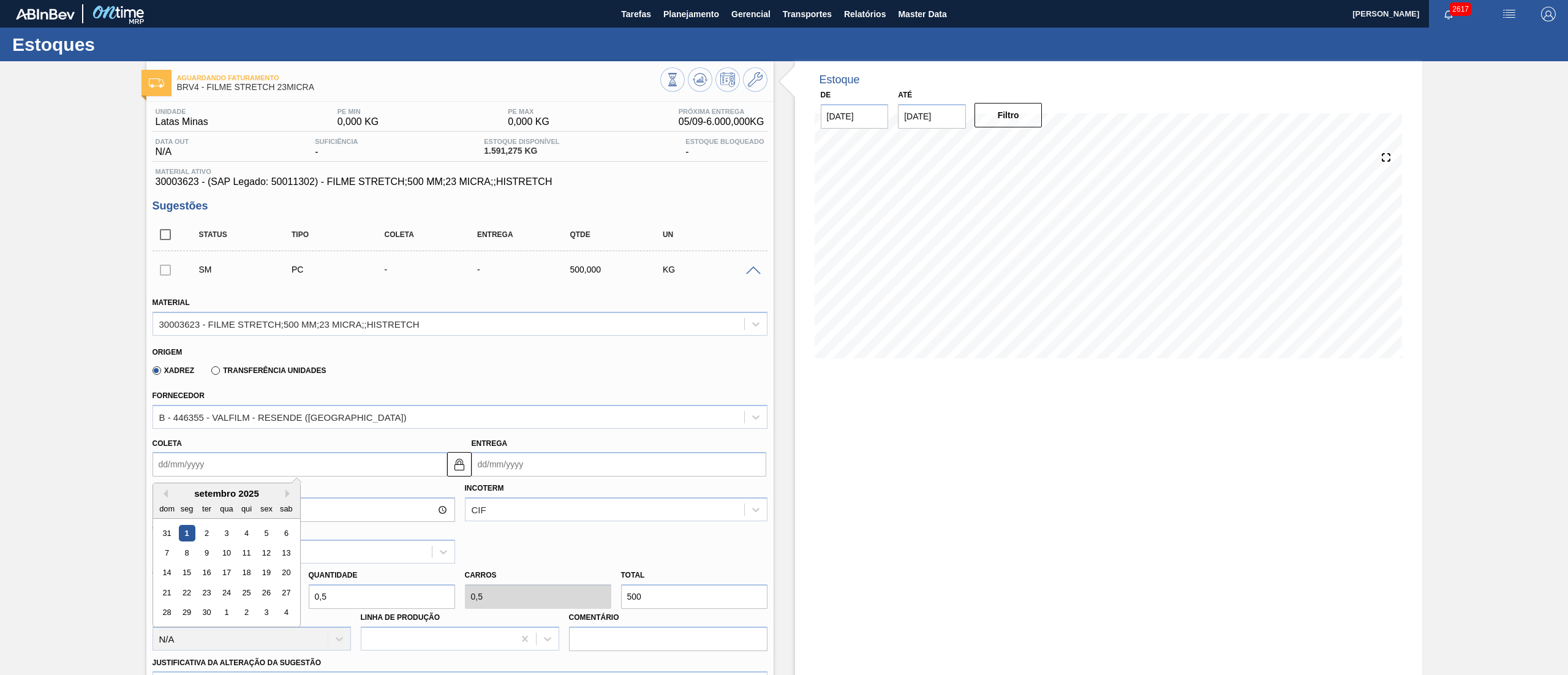
drag, startPoint x: 314, startPoint y: 469, endPoint x: 76, endPoint y: 491, distance: 239.0
click at [76, 491] on div "Aguardando Faturamento BRV4 - FILME STRETCH 23MICRA Unidade Latas Minas PE MIN …" at bounding box center [784, 531] width 1568 height 939
click at [191, 556] on div "8" at bounding box center [186, 553] width 16 height 16
type input "[DATE]"
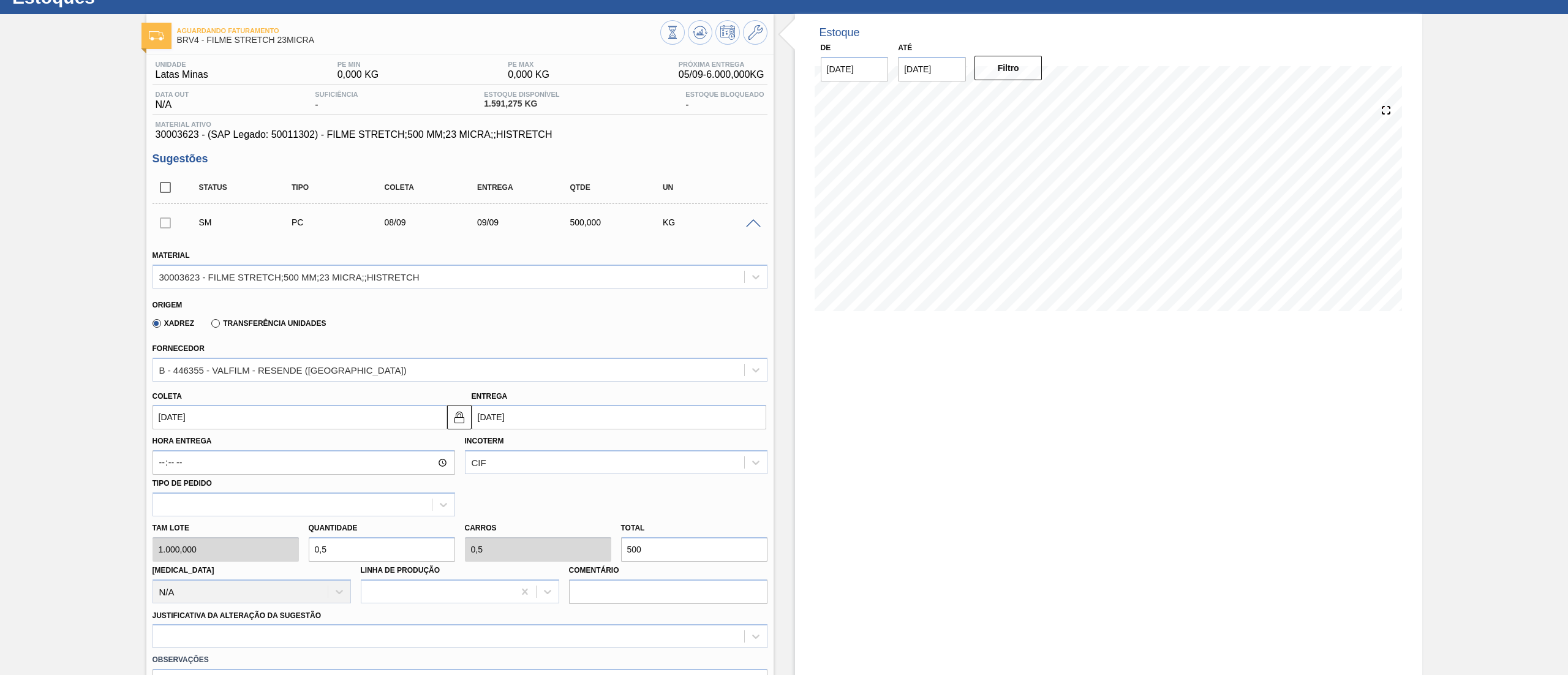
click at [103, 575] on div "Aguardando Faturamento BRV4 - FILME STRETCH 23MICRA Unidade Latas Minas PE MIN …" at bounding box center [784, 484] width 1568 height 939
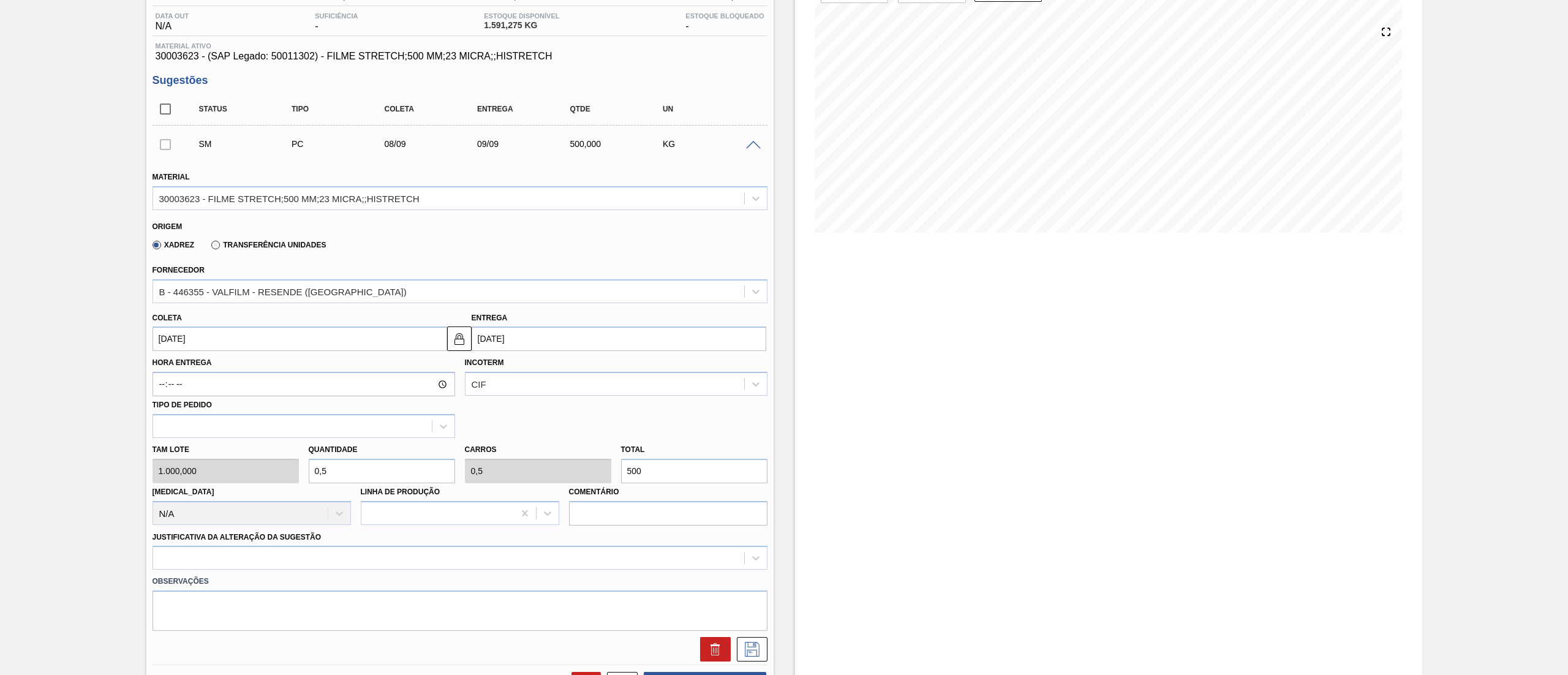
scroll to position [196, 0]
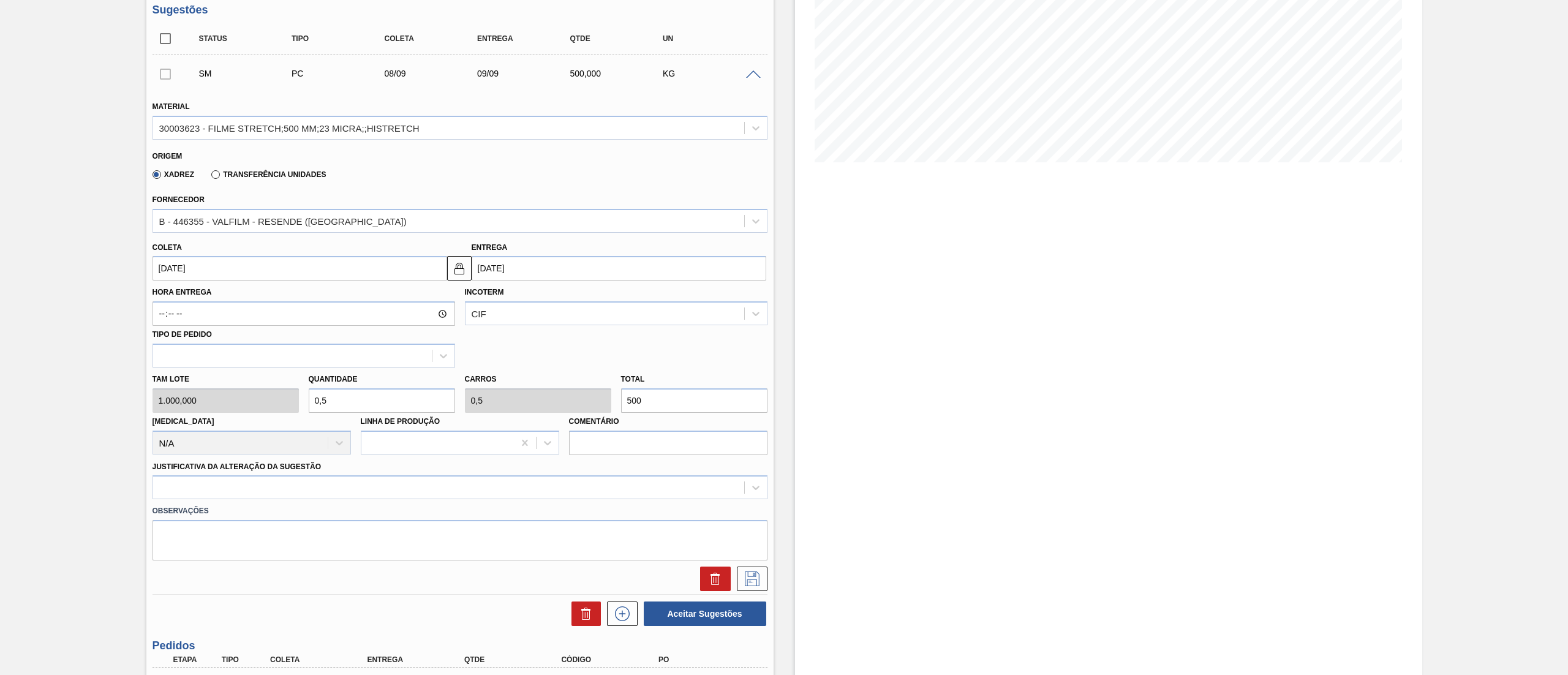
click at [539, 405] on div "Tam lote 1.000,000 Quantidade 0,5 Carros 0,5 Total 500 Doca N/A Linha de Produç…" at bounding box center [460, 411] width 624 height 88
type input "0,002"
type input "2"
type input "0,02"
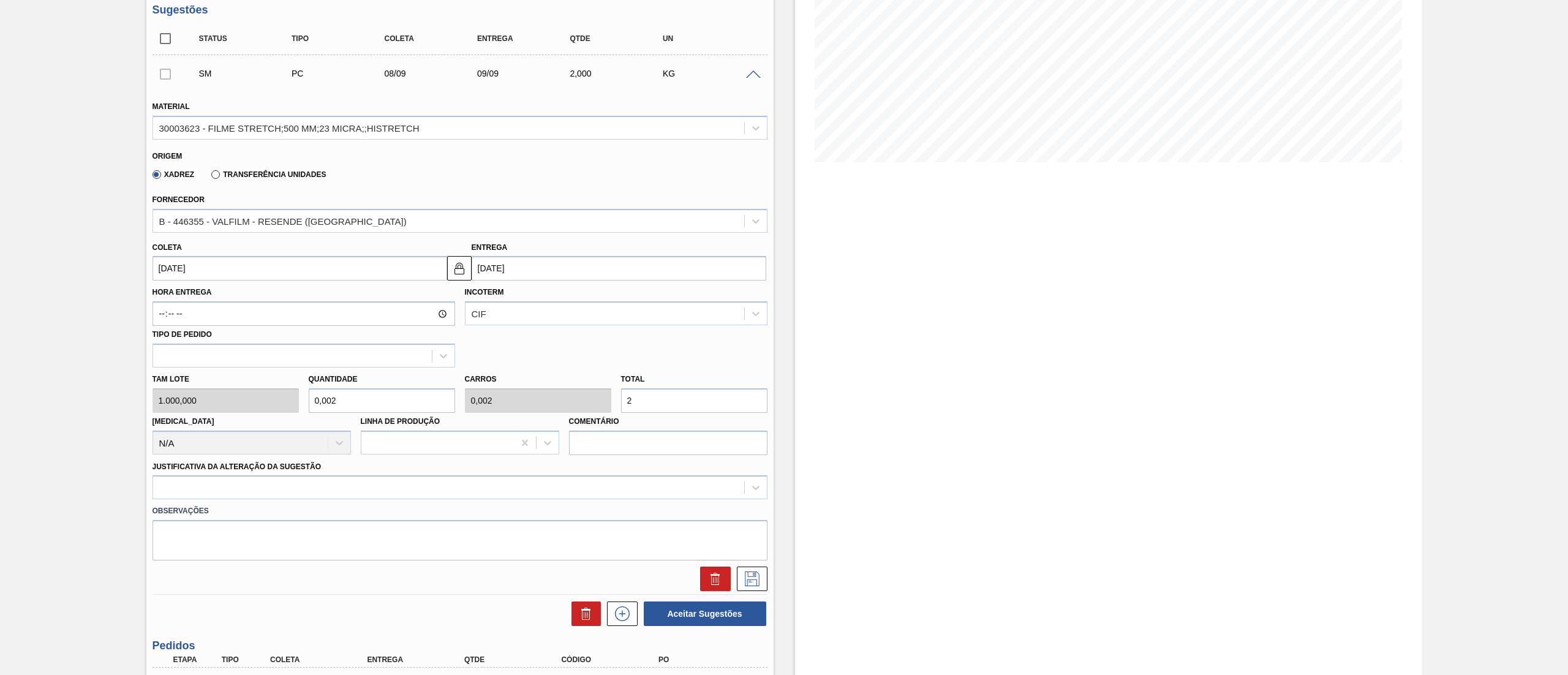
type input "0,02"
type input "20"
type input "0,2"
type input "200"
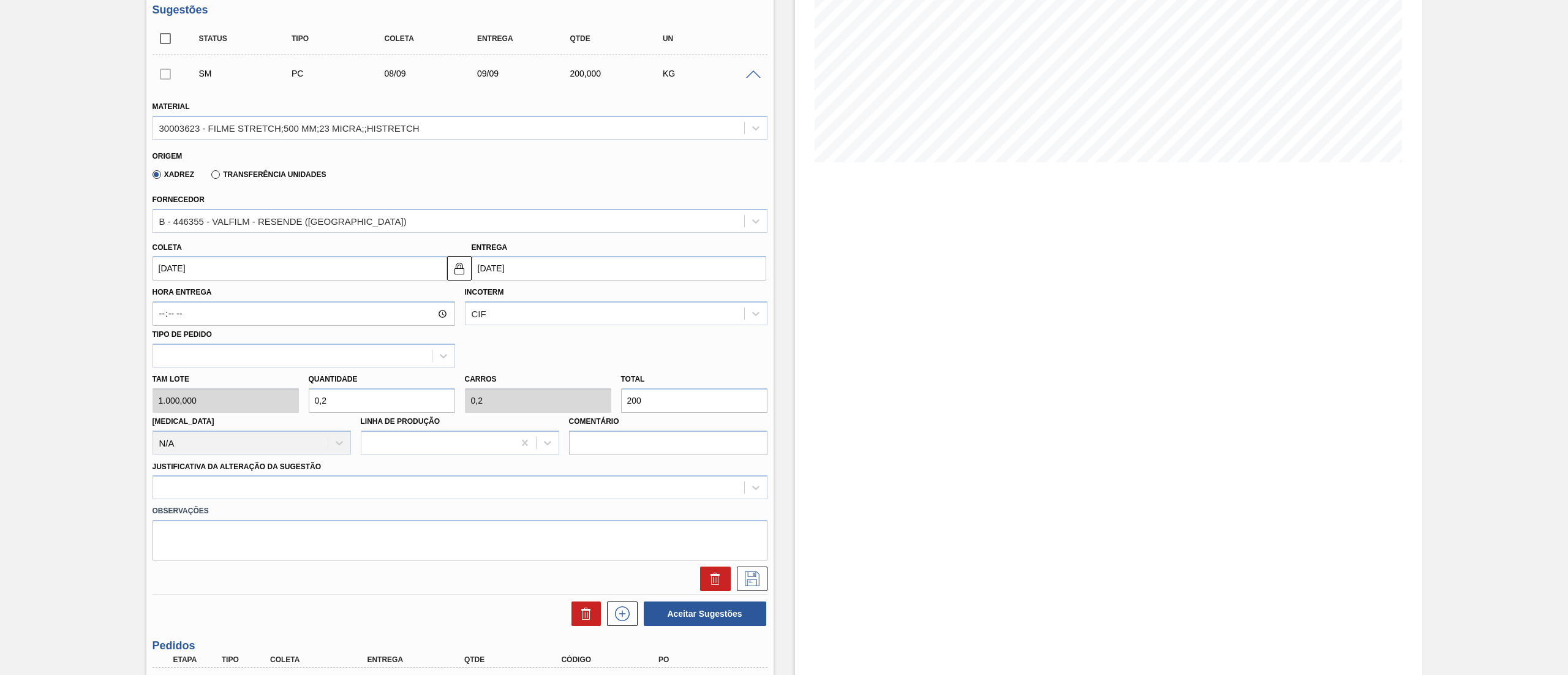
type input "2"
type input "2.000"
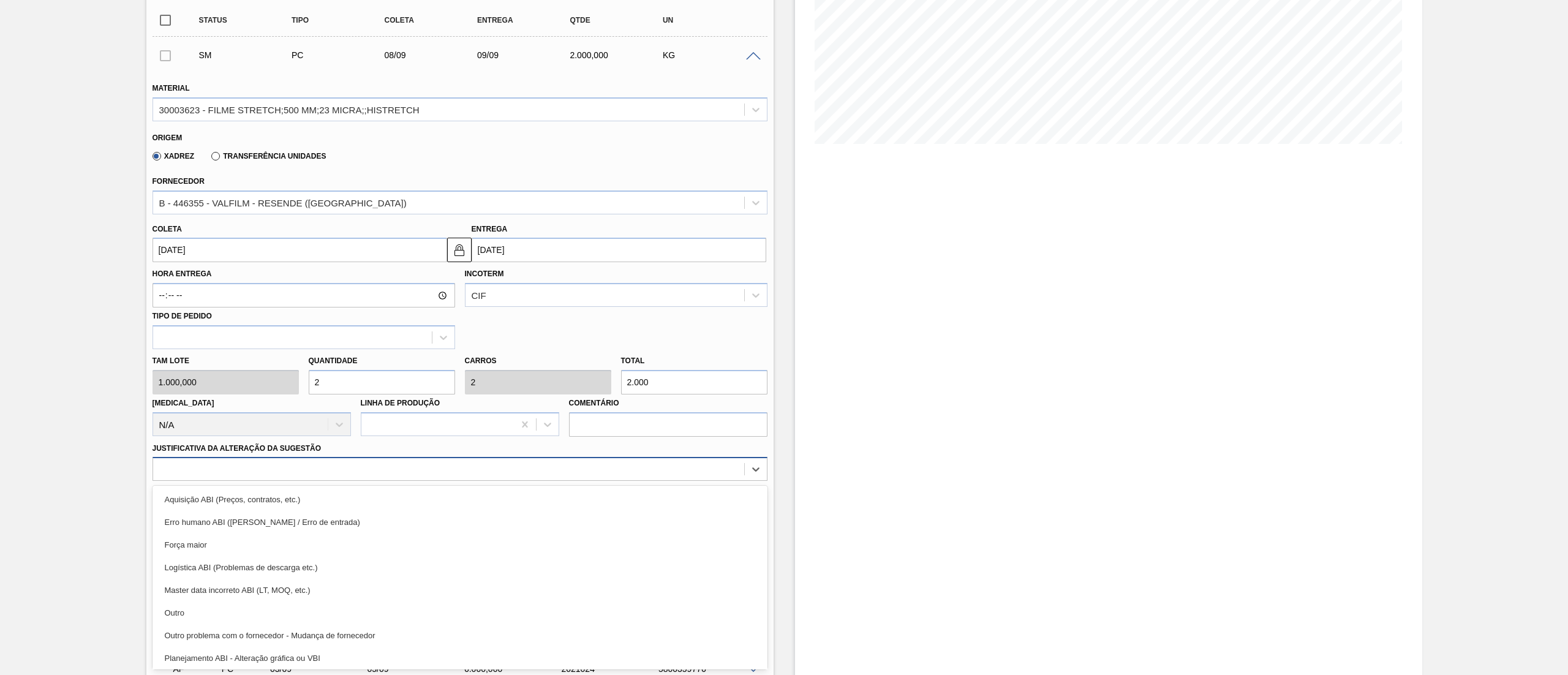
click at [370, 484] on div "Material 30003623 - FILME STRETCH;500 MM;23 MICRA;;HISTRETCH Origem Xadrez Tran…" at bounding box center [460, 321] width 614 height 502
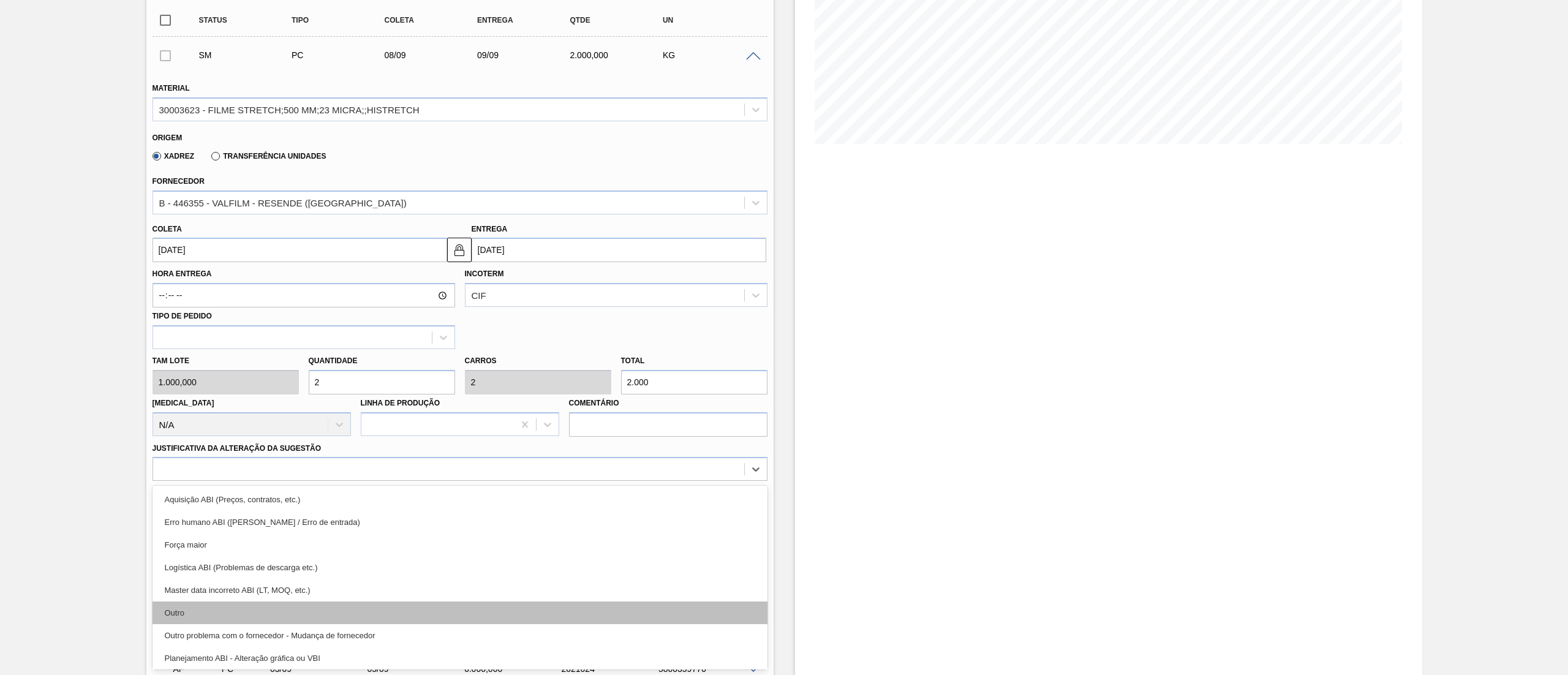
click at [309, 607] on div "Outro" at bounding box center [460, 613] width 614 height 23
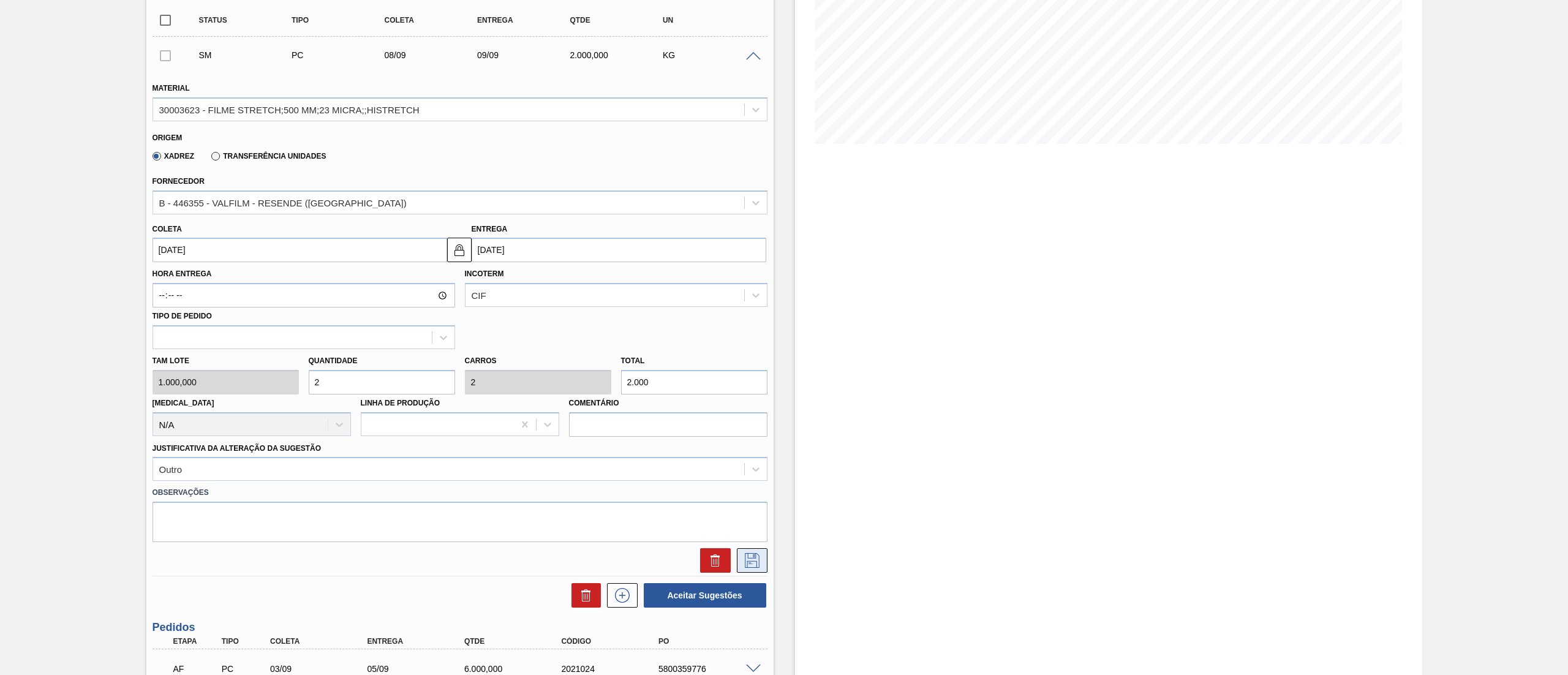
click at [747, 555] on icon at bounding box center [752, 560] width 20 height 14
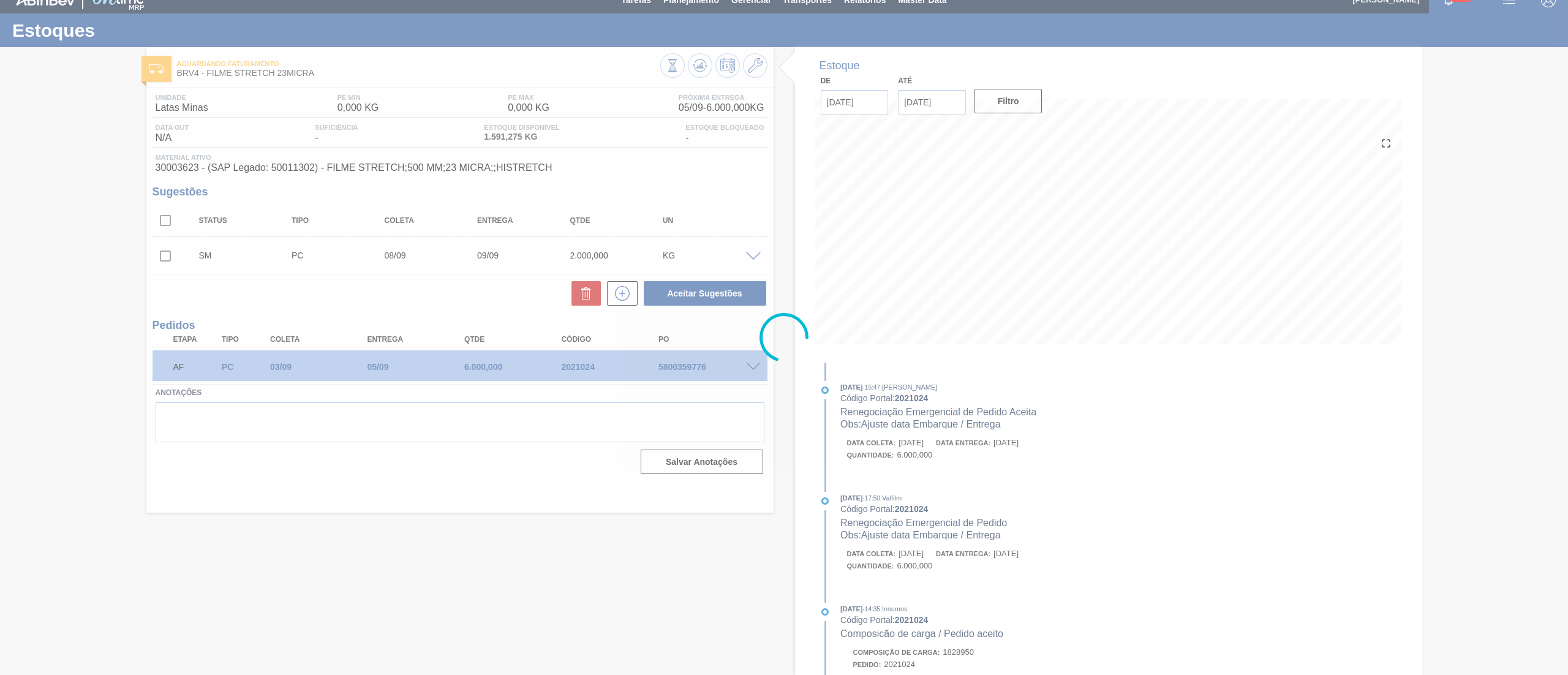
scroll to position [0, 0]
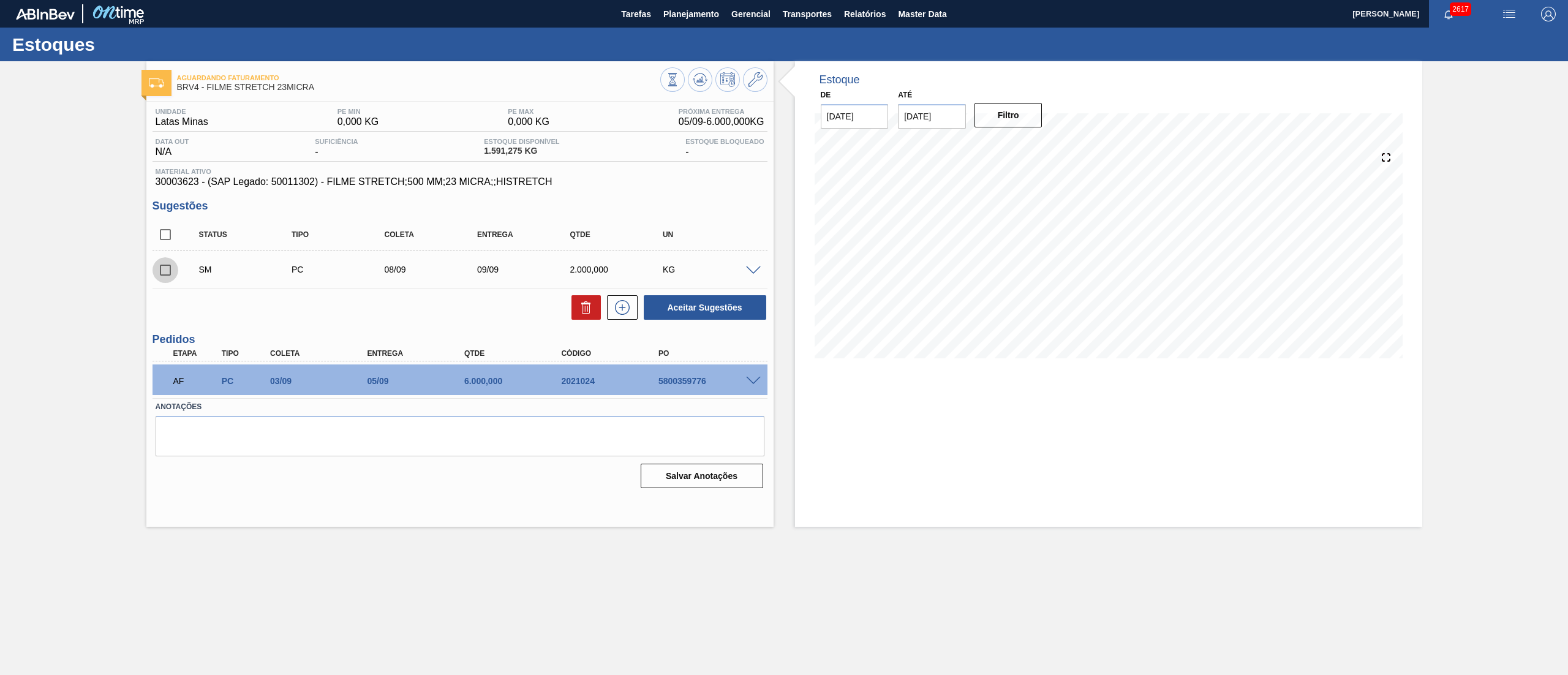
click at [166, 267] on input "checkbox" at bounding box center [166, 270] width 25 height 25
click at [730, 306] on button "Aceitar Sugestões" at bounding box center [704, 307] width 122 height 24
checkbox input "false"
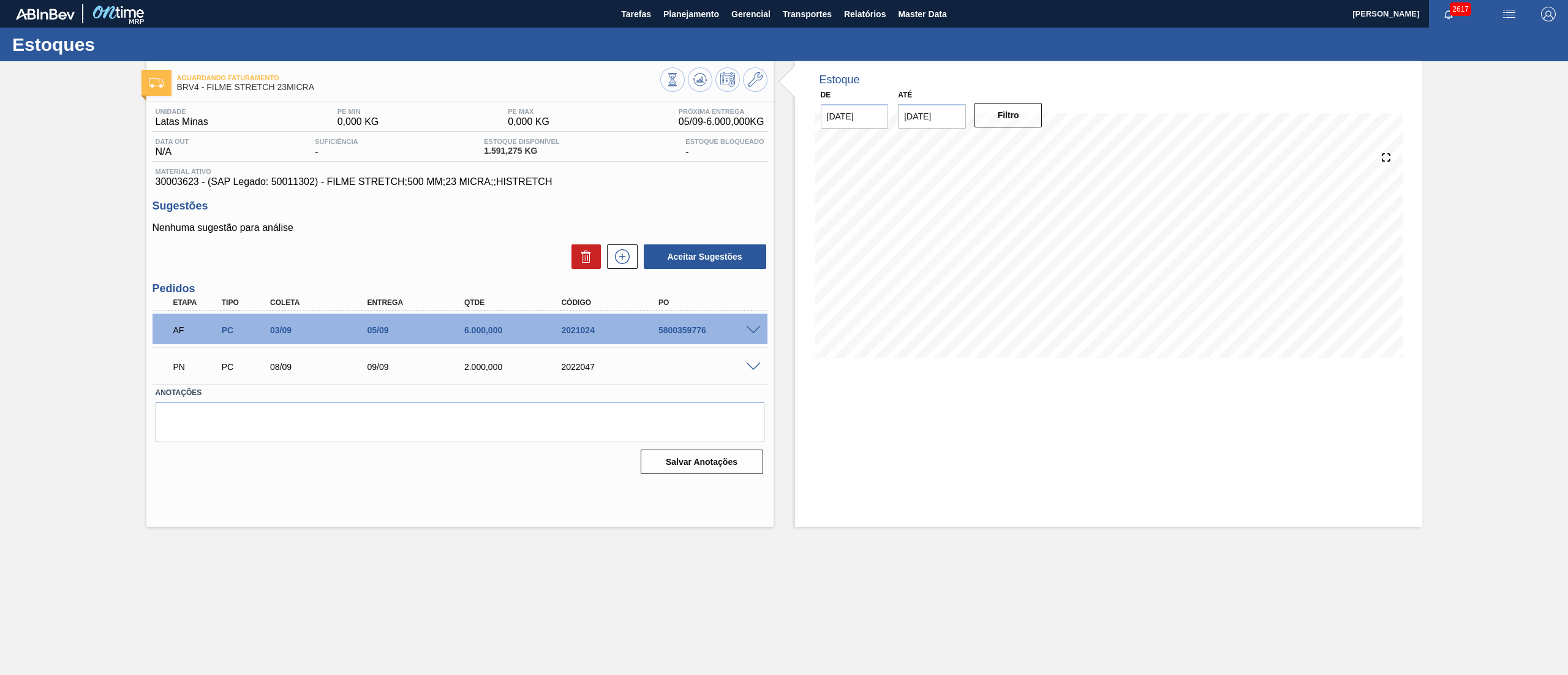
click at [753, 370] on span at bounding box center [753, 367] width 14 height 9
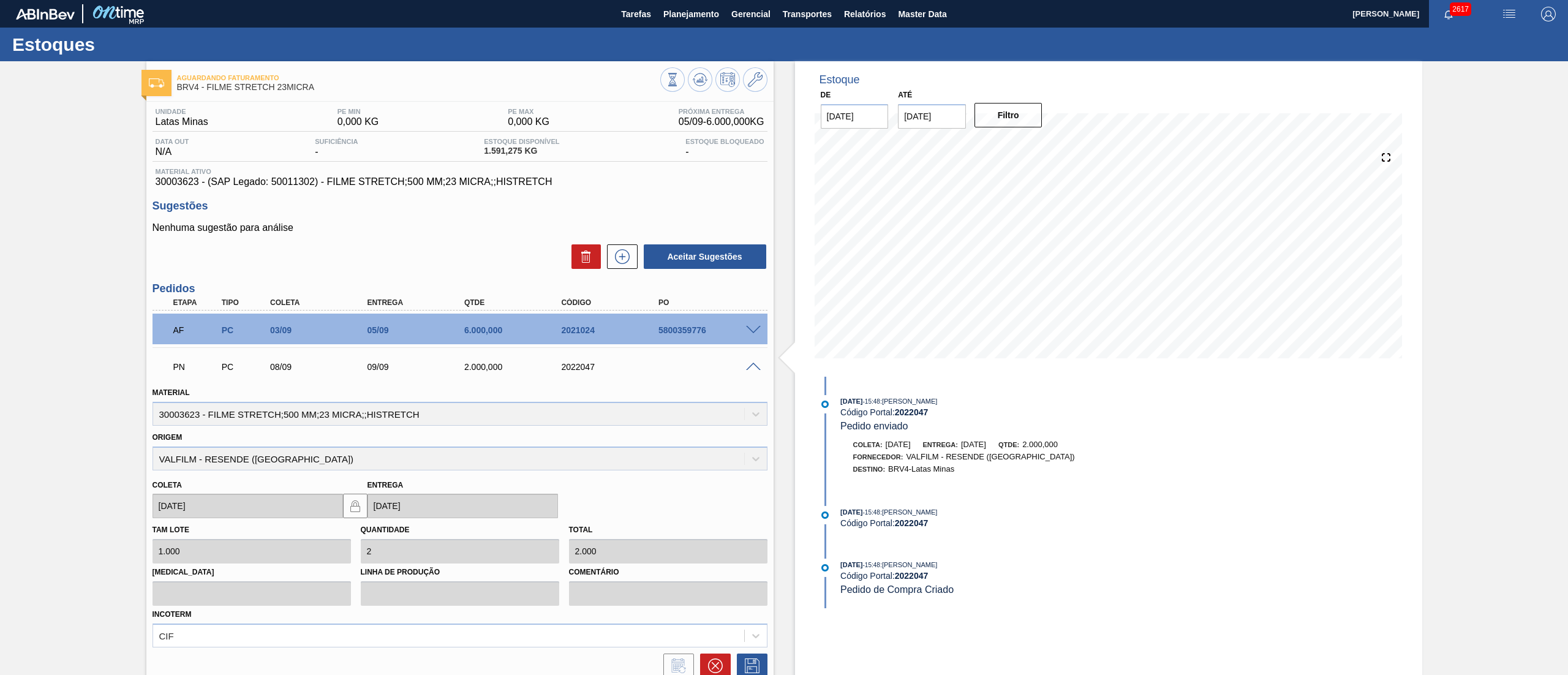
click at [566, 365] on div "2022047" at bounding box center [613, 366] width 110 height 10
copy div "2022047"
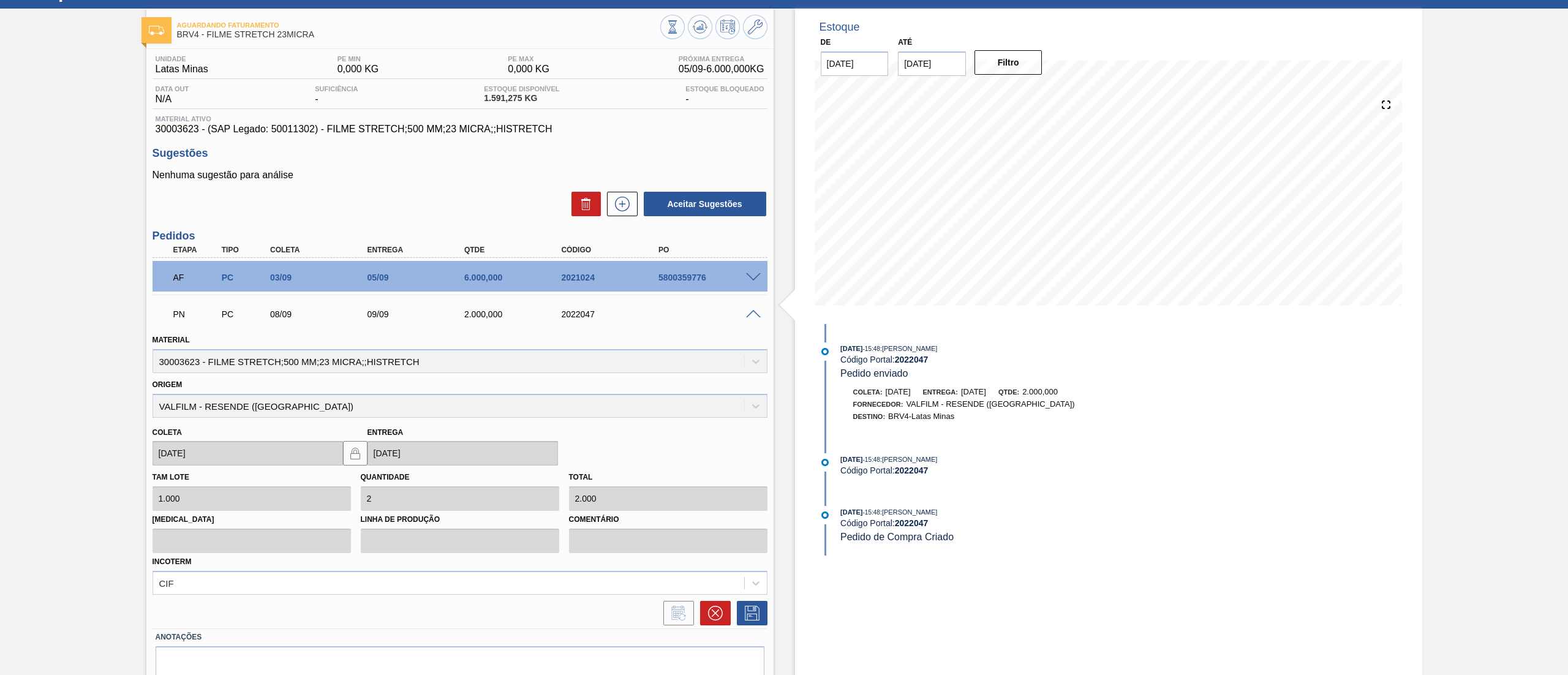
scroll to position [49, 0]
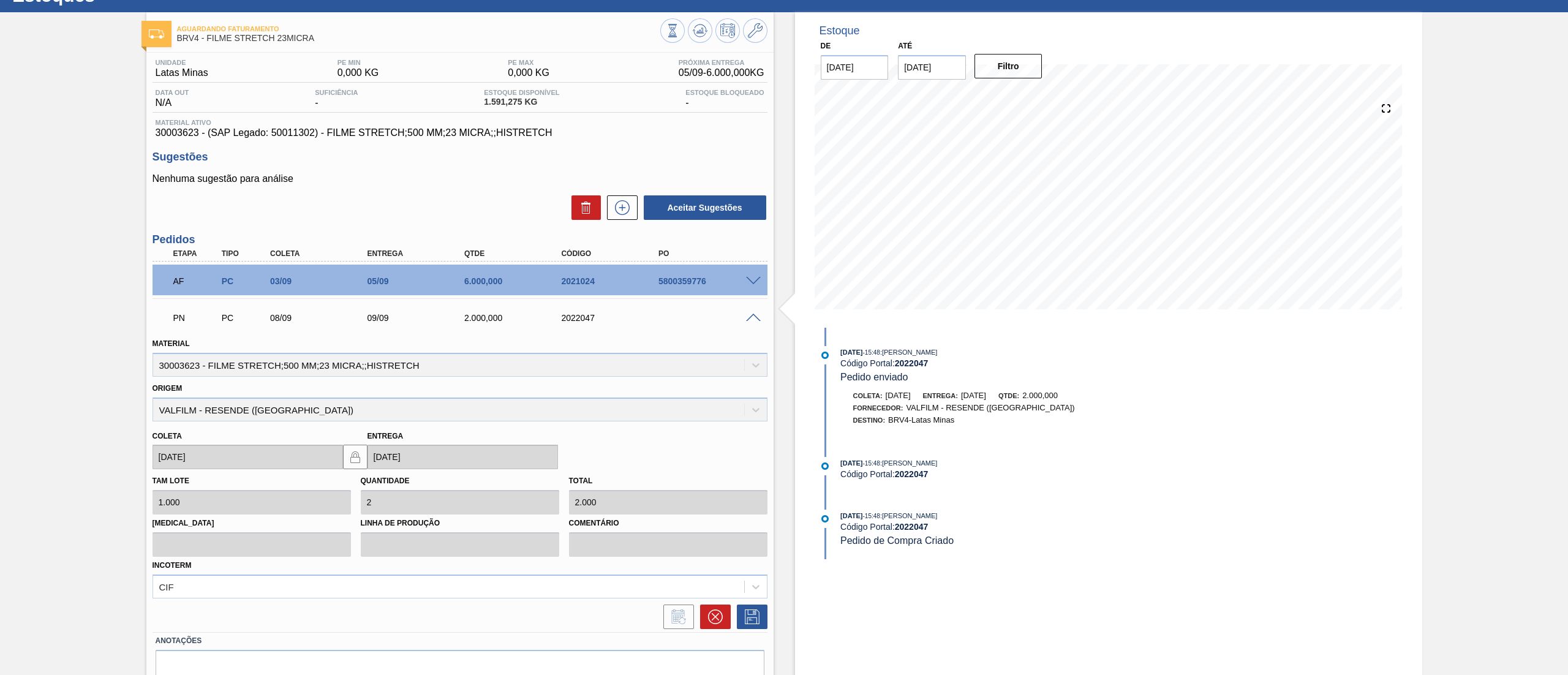
click at [0, 92] on div "Aguardando Faturamento BRV4 - FILME STRETCH 23MICRA Unidade Latas Minas PE MIN …" at bounding box center [784, 373] width 1568 height 720
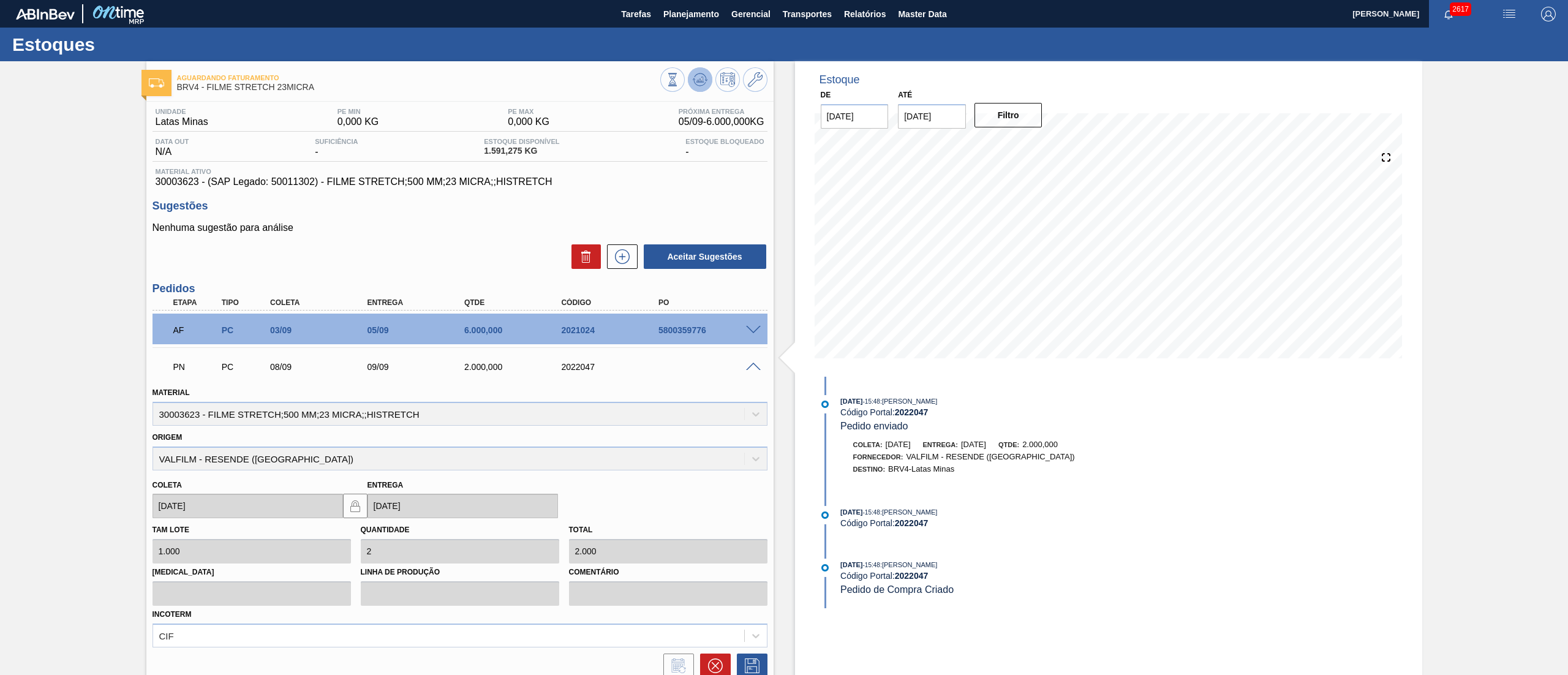
click at [696, 79] on icon at bounding box center [699, 80] width 14 height 14
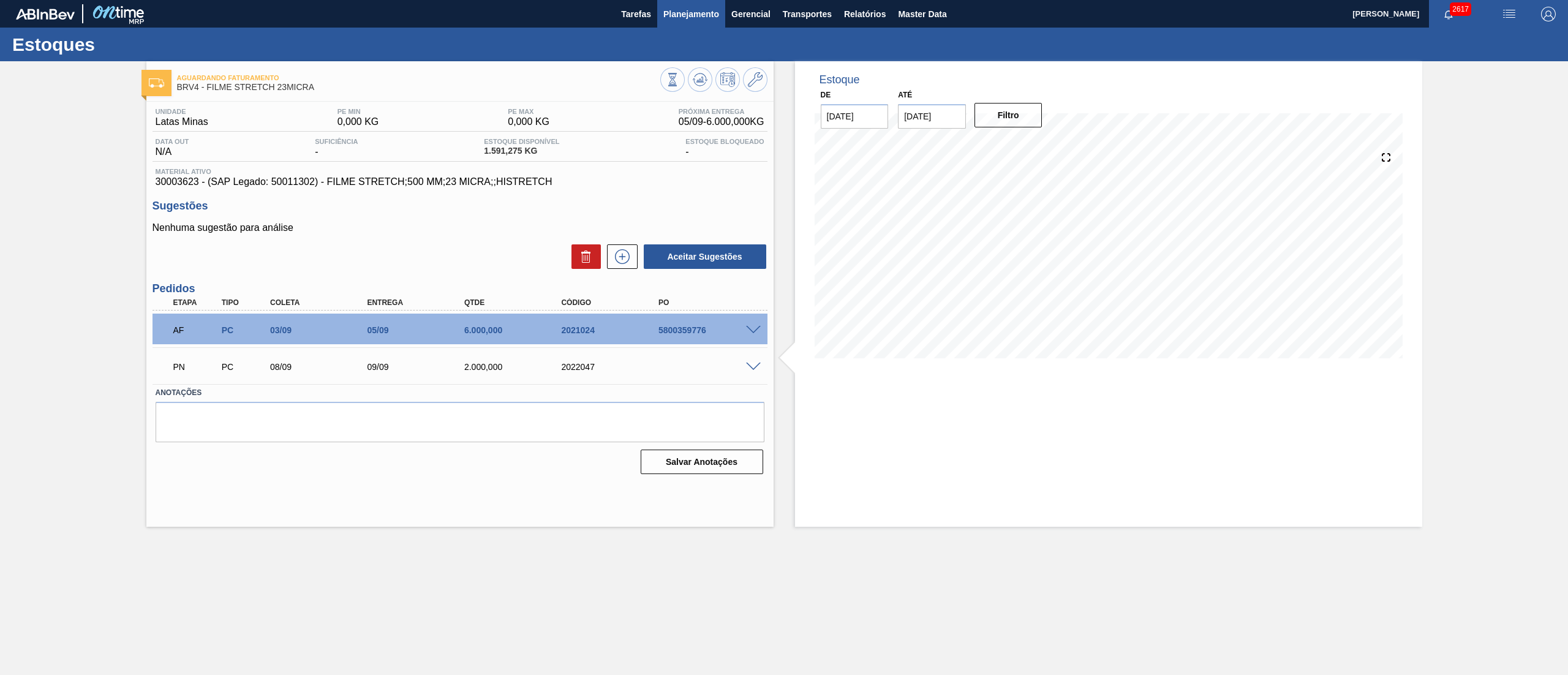
click at [703, 24] on button "Planejamento" at bounding box center [690, 14] width 68 height 27
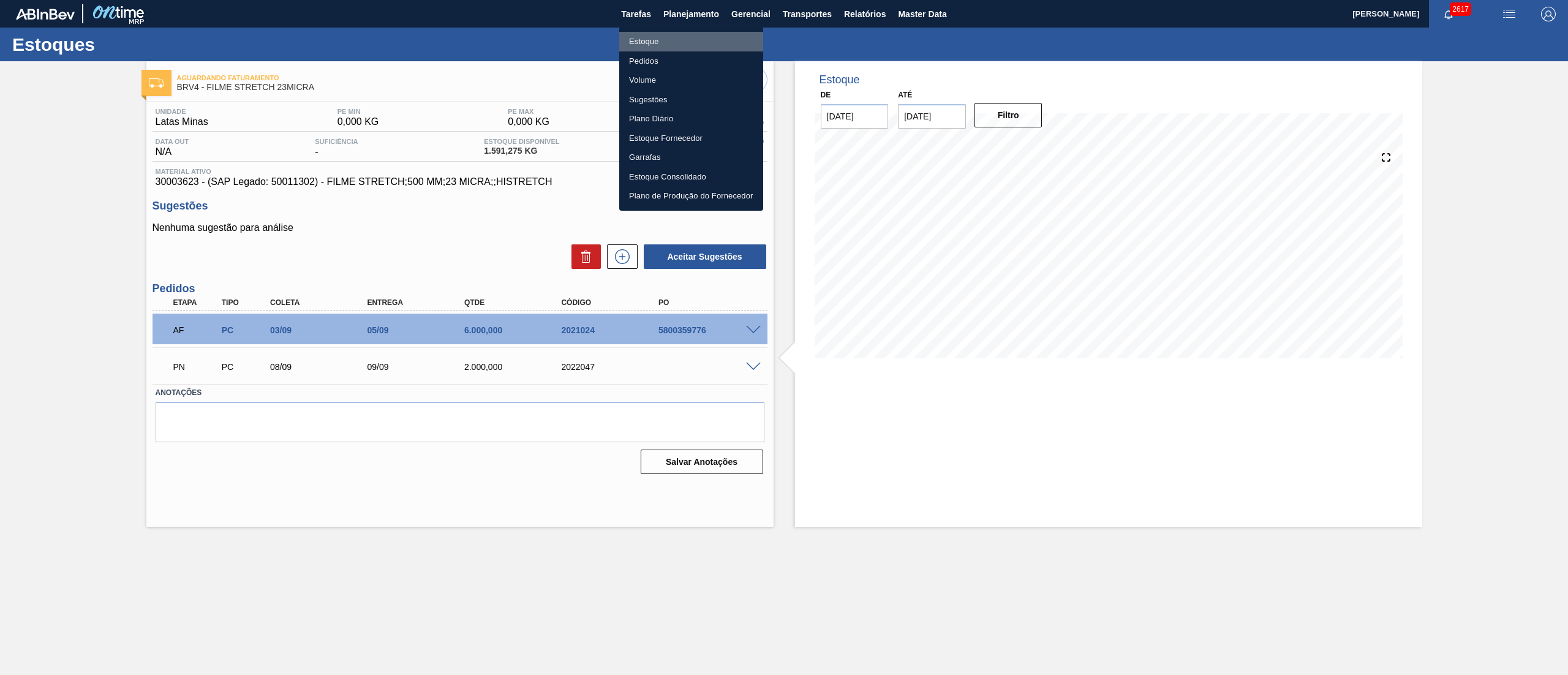
click at [630, 39] on li "Estoque" at bounding box center [690, 42] width 144 height 20
